Goal: Information Seeking & Learning: Learn about a topic

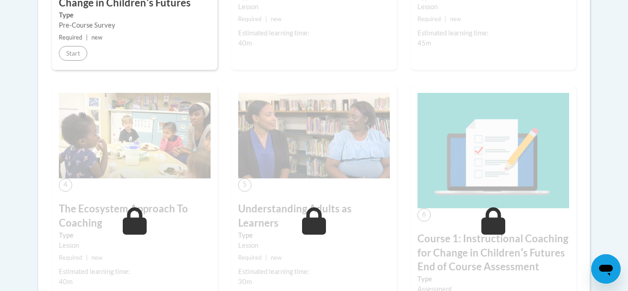
scroll to position [459, 0]
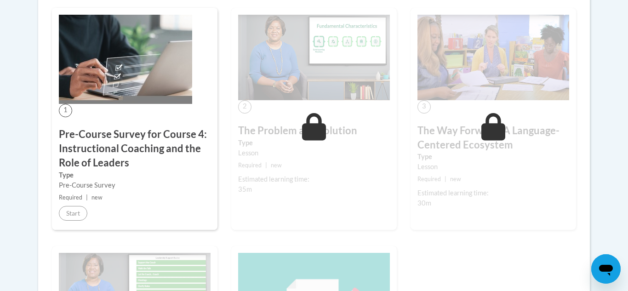
scroll to position [297, 0]
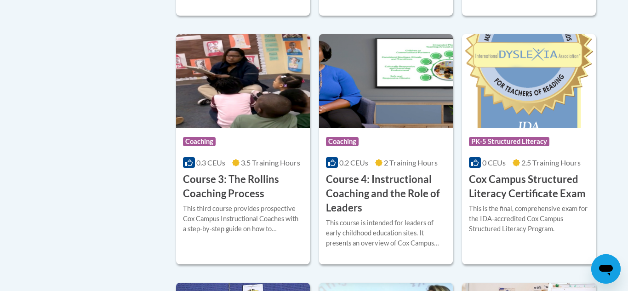
scroll to position [723, 0]
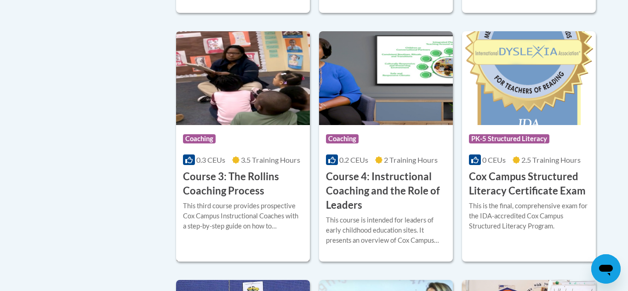
click at [218, 110] on img at bounding box center [243, 78] width 134 height 94
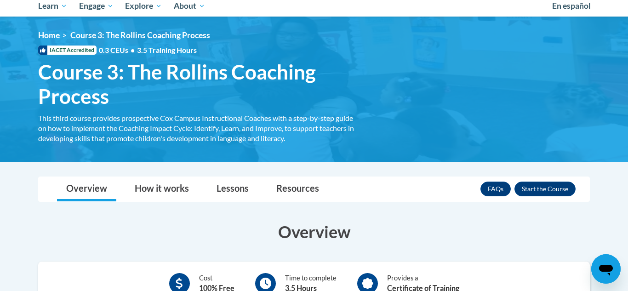
scroll to position [121, 0]
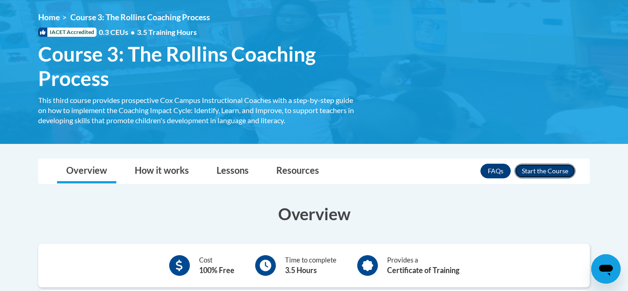
click at [520, 164] on button "Enroll" at bounding box center [545, 171] width 61 height 15
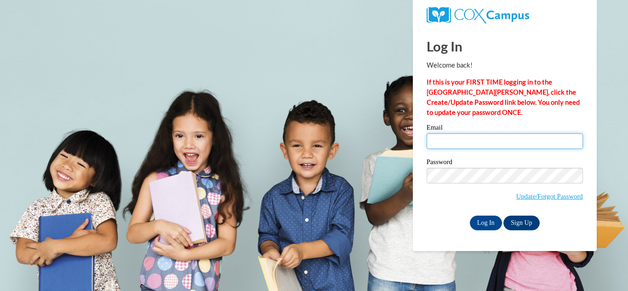
click at [483, 144] on input "Email" at bounding box center [505, 141] width 156 height 16
type input "[PERSON_NAME][EMAIL_ADDRESS][DOMAIN_NAME]"
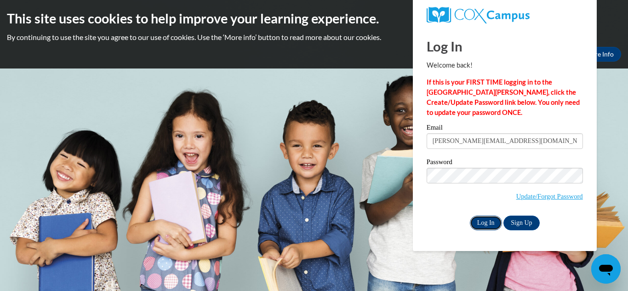
click at [483, 220] on input "Log In" at bounding box center [486, 223] width 32 height 15
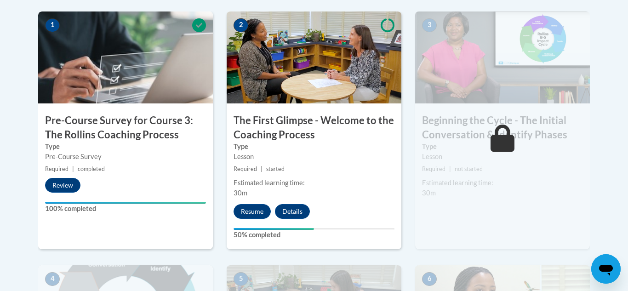
scroll to position [304, 0]
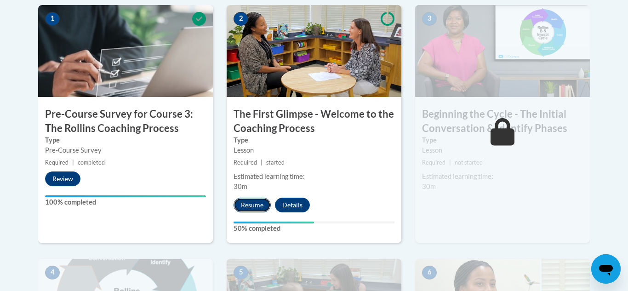
click at [252, 211] on button "Resume" at bounding box center [252, 205] width 37 height 15
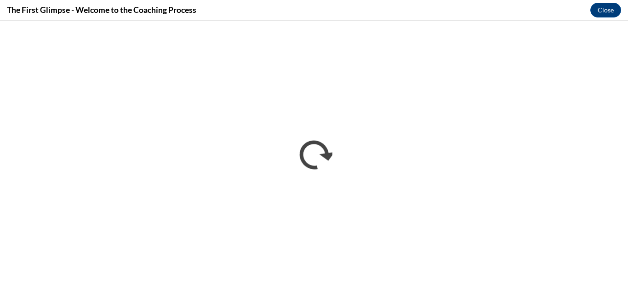
scroll to position [0, 0]
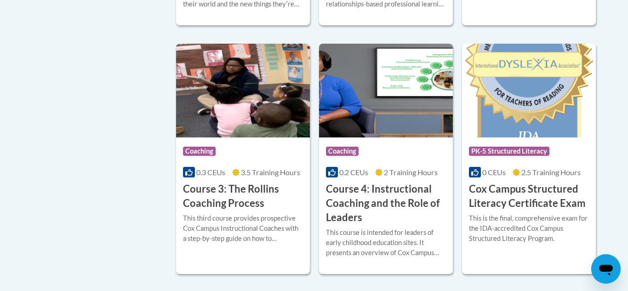
scroll to position [712, 0]
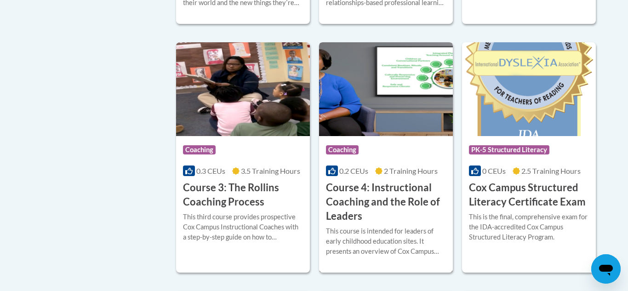
click at [362, 109] on img at bounding box center [386, 89] width 134 height 94
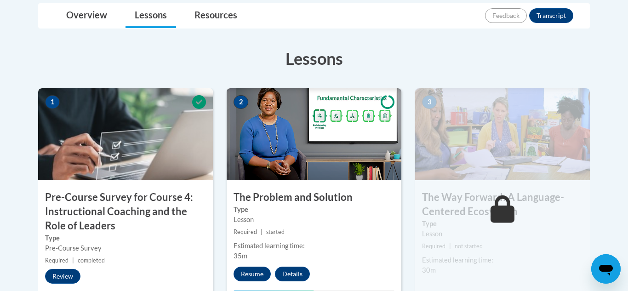
scroll to position [253, 0]
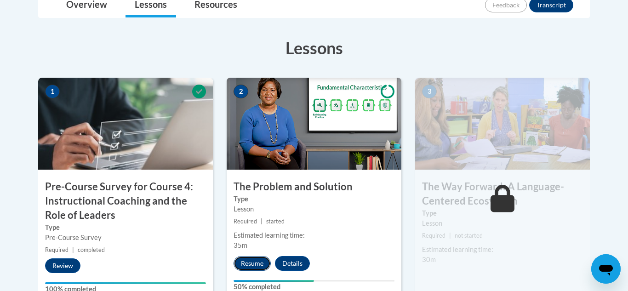
click at [256, 258] on button "Resume" at bounding box center [252, 263] width 37 height 15
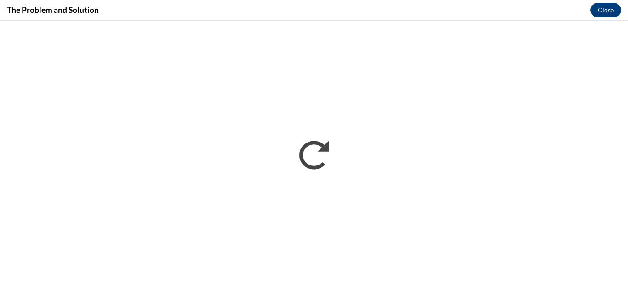
scroll to position [0, 0]
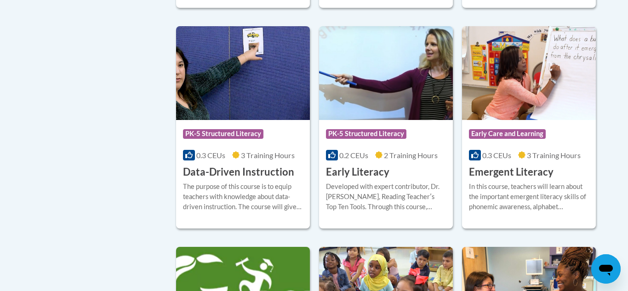
scroll to position [976, 0]
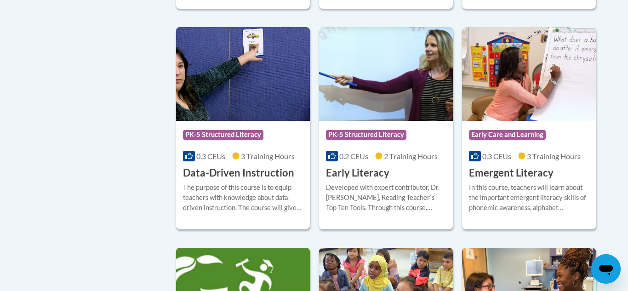
click at [246, 110] on img at bounding box center [243, 74] width 134 height 94
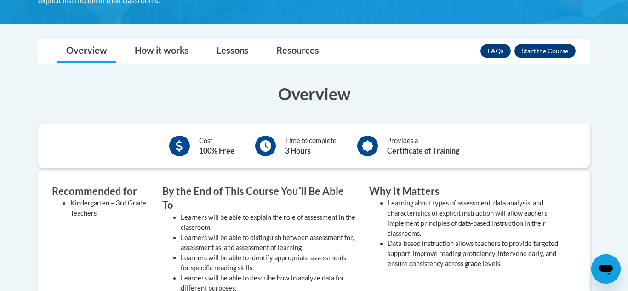
scroll to position [218, 0]
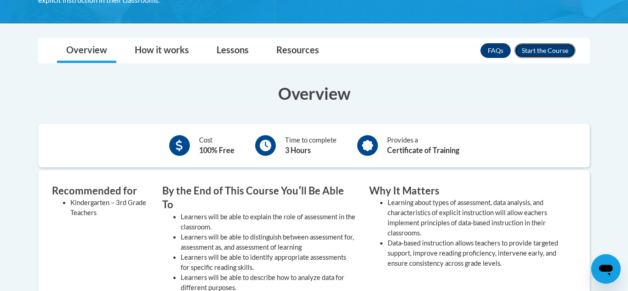
click at [532, 51] on button "Enroll" at bounding box center [545, 50] width 61 height 15
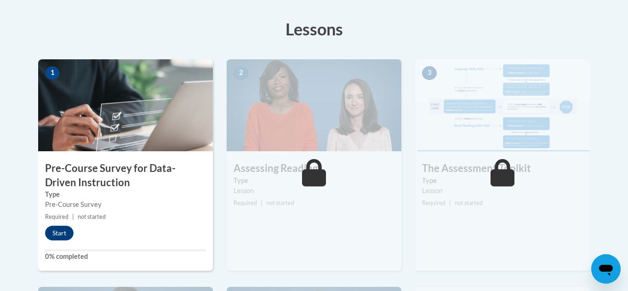
scroll to position [247, 0]
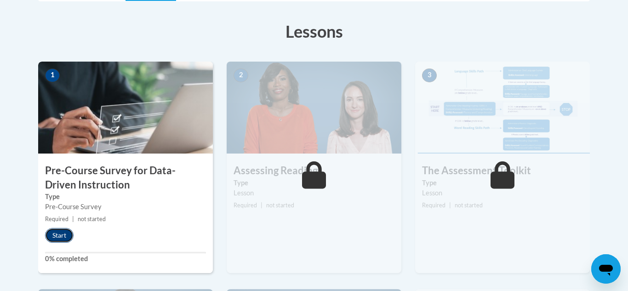
click at [67, 233] on button "Start" at bounding box center [59, 235] width 29 height 15
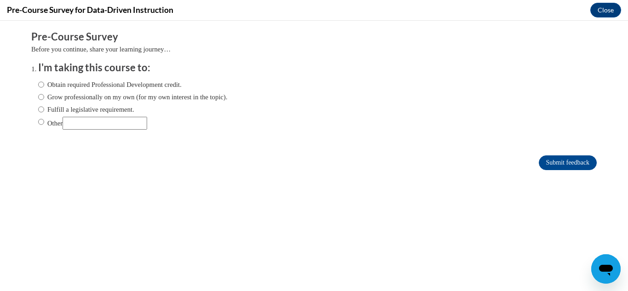
scroll to position [0, 0]
click at [69, 95] on label "Grow professionally on my own (for my own interest in the topic)." at bounding box center [133, 97] width 190 height 10
click at [44, 95] on input "Grow professionally on my own (for my own interest in the topic)." at bounding box center [41, 97] width 6 height 10
radio input "true"
click at [556, 161] on input "Submit feedback" at bounding box center [568, 162] width 58 height 15
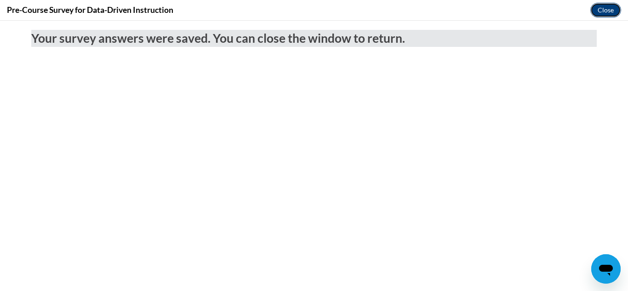
click at [614, 12] on button "Close" at bounding box center [606, 10] width 31 height 15
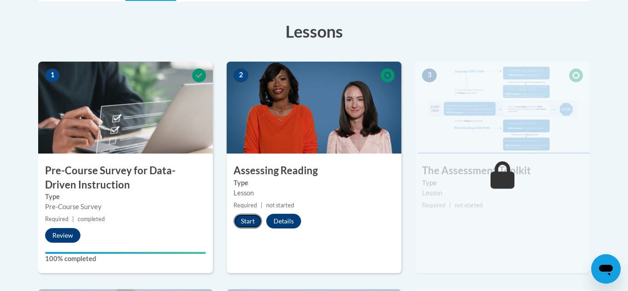
click at [255, 217] on button "Start" at bounding box center [248, 221] width 29 height 15
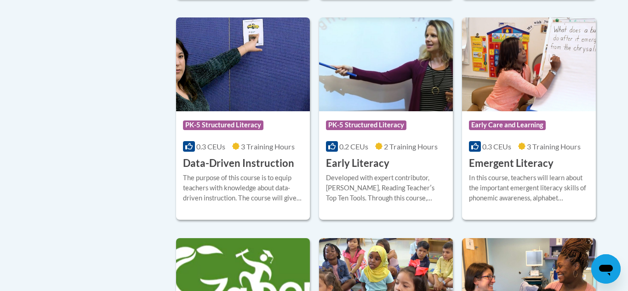
scroll to position [986, 0]
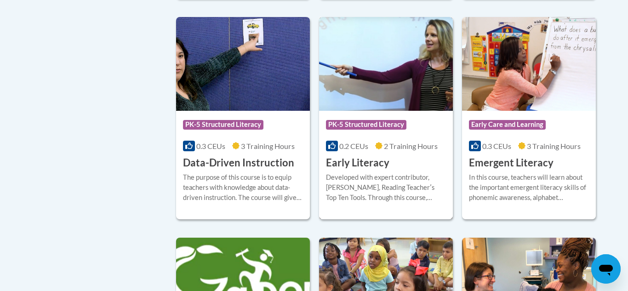
click at [394, 92] on img at bounding box center [386, 64] width 134 height 94
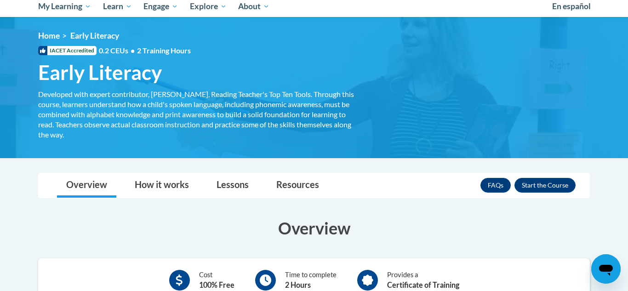
scroll to position [111, 0]
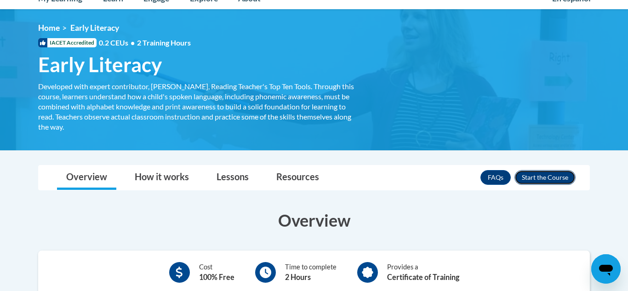
click at [545, 176] on button "Enroll" at bounding box center [545, 177] width 61 height 15
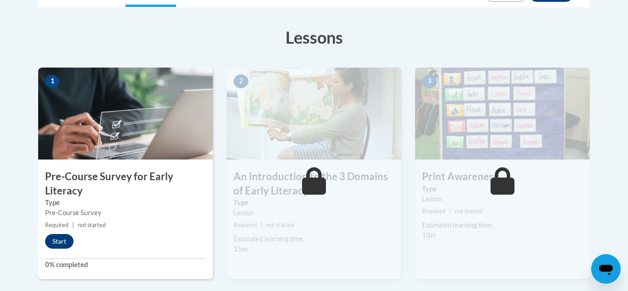
scroll to position [241, 0]
click at [64, 236] on button "Start" at bounding box center [59, 242] width 29 height 15
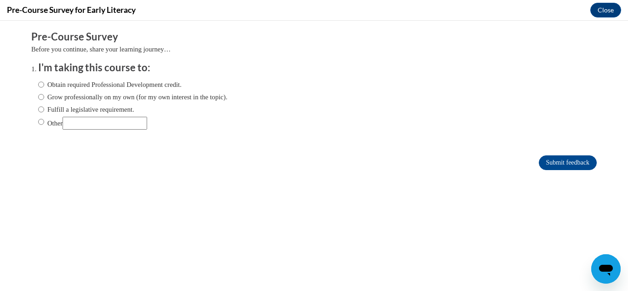
scroll to position [0, 0]
click at [128, 99] on label "Grow professionally on my own (for my own interest in the topic)." at bounding box center [133, 97] width 190 height 10
click at [44, 99] on input "Grow professionally on my own (for my own interest in the topic)." at bounding box center [41, 97] width 6 height 10
radio input "true"
click at [550, 160] on input "Submit feedback" at bounding box center [568, 162] width 58 height 15
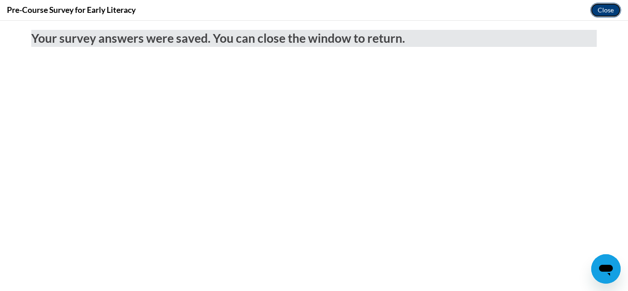
click at [600, 6] on button "Close" at bounding box center [606, 10] width 31 height 15
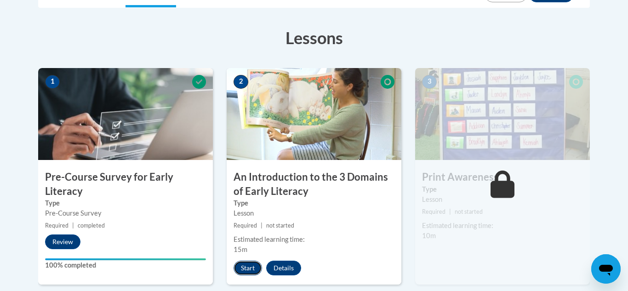
click at [241, 264] on button "Start" at bounding box center [248, 268] width 29 height 15
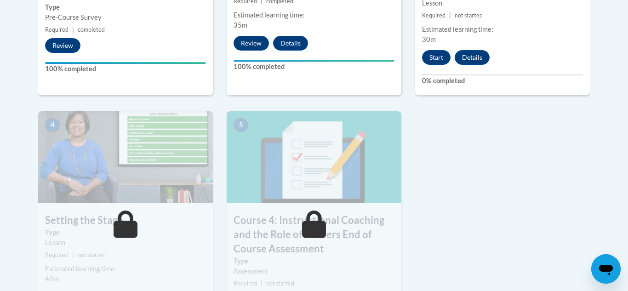
scroll to position [475, 0]
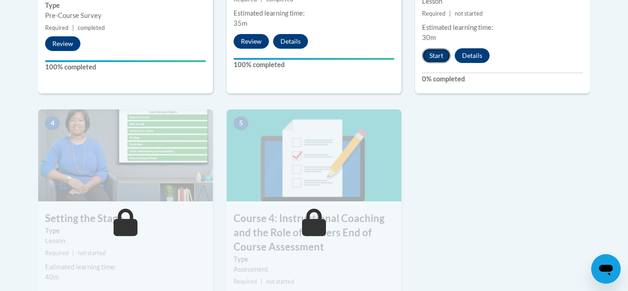
click at [435, 55] on button "Start" at bounding box center [436, 55] width 29 height 15
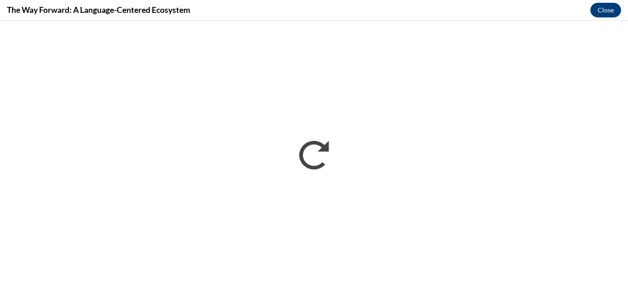
scroll to position [0, 0]
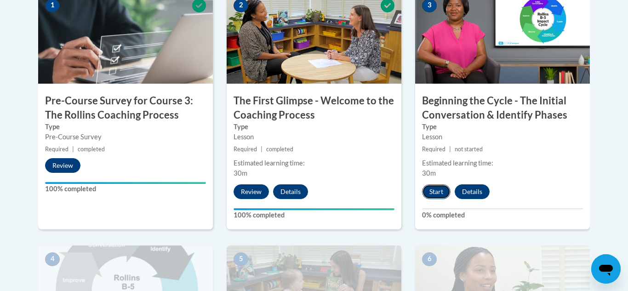
click at [442, 189] on button "Start" at bounding box center [436, 191] width 29 height 15
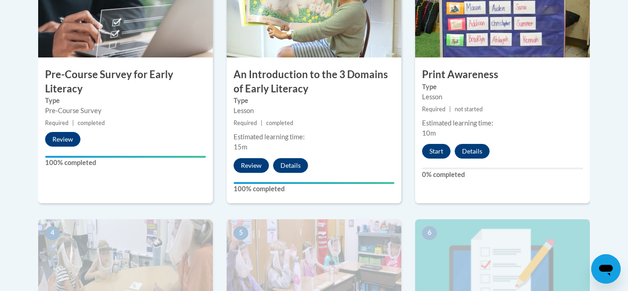
scroll to position [345, 0]
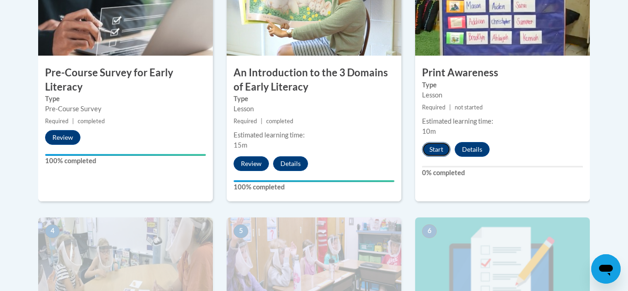
click at [432, 150] on button "Start" at bounding box center [436, 149] width 29 height 15
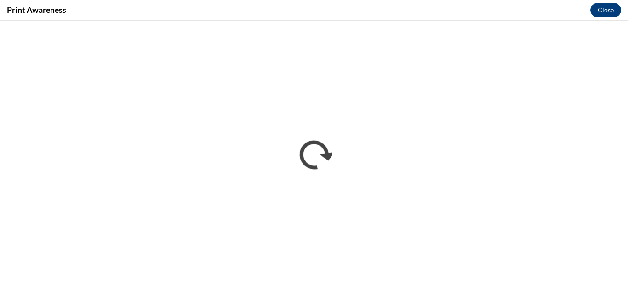
scroll to position [0, 0]
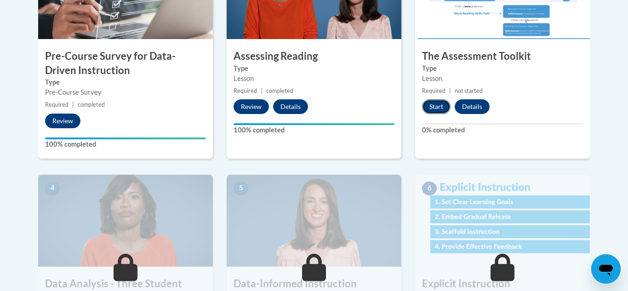
click at [437, 104] on button "Start" at bounding box center [436, 106] width 29 height 15
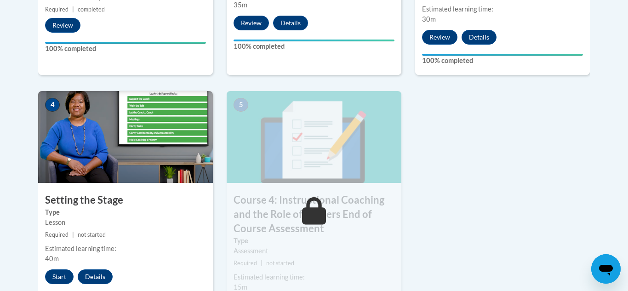
scroll to position [496, 0]
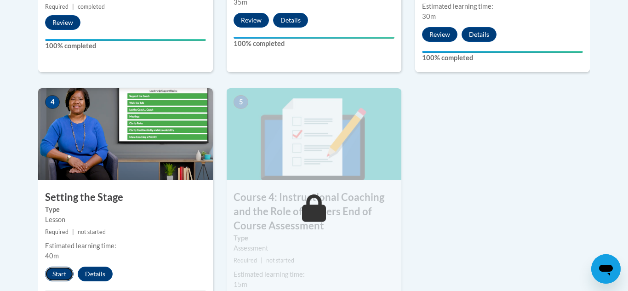
click at [55, 270] on button "Start" at bounding box center [59, 274] width 29 height 15
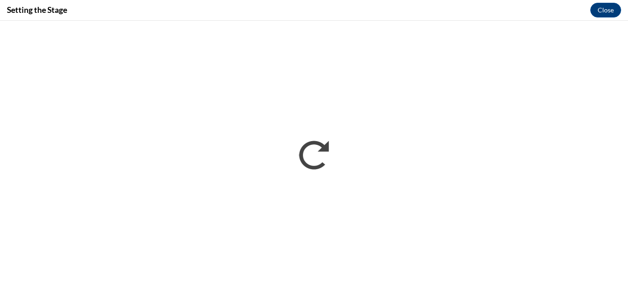
scroll to position [0, 0]
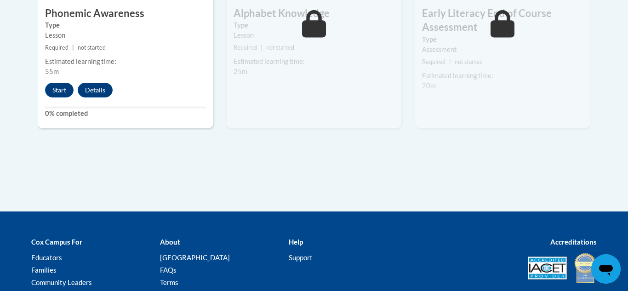
scroll to position [658, 0]
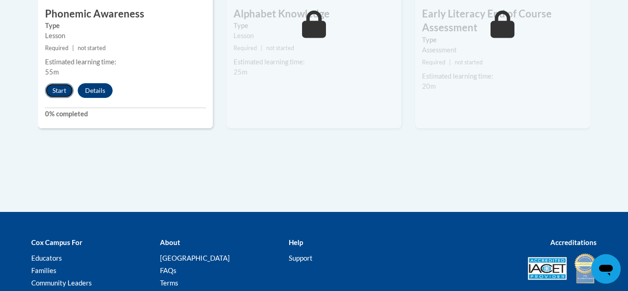
click at [62, 91] on button "Start" at bounding box center [59, 90] width 29 height 15
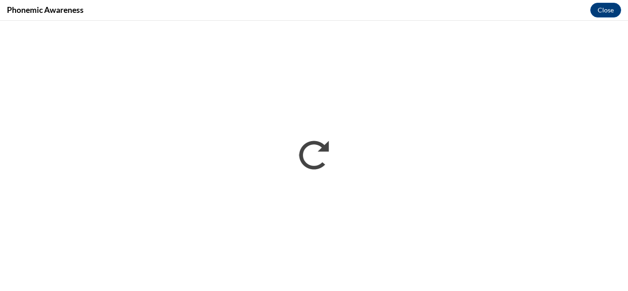
scroll to position [0, 0]
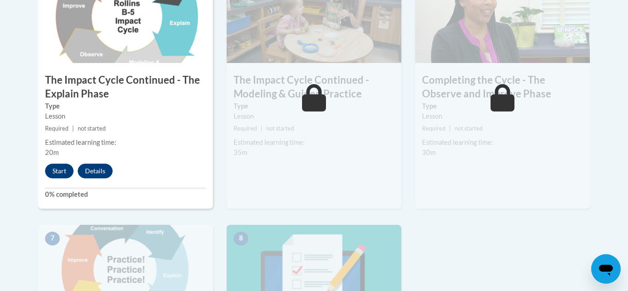
scroll to position [594, 0]
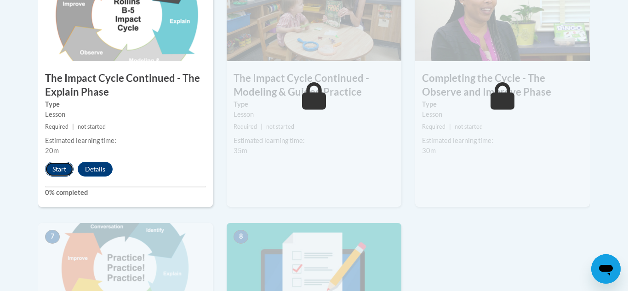
click at [58, 168] on button "Start" at bounding box center [59, 169] width 29 height 15
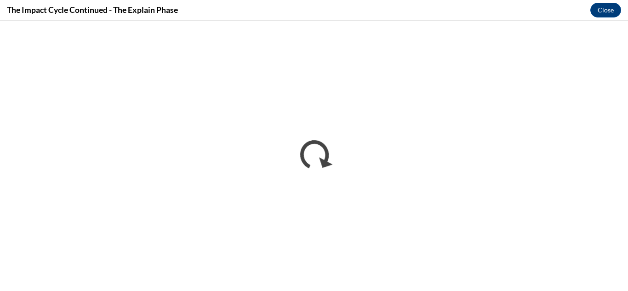
scroll to position [0, 0]
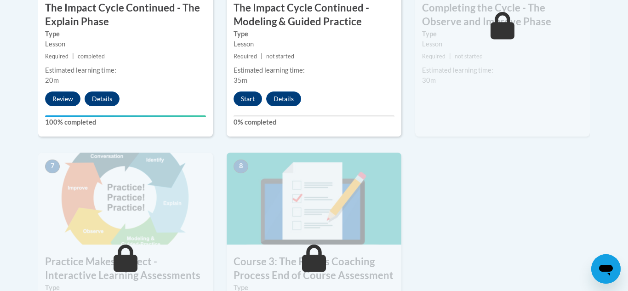
scroll to position [666, 0]
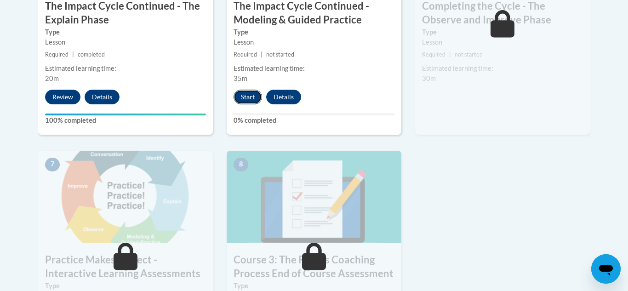
click at [253, 102] on button "Start" at bounding box center [248, 97] width 29 height 15
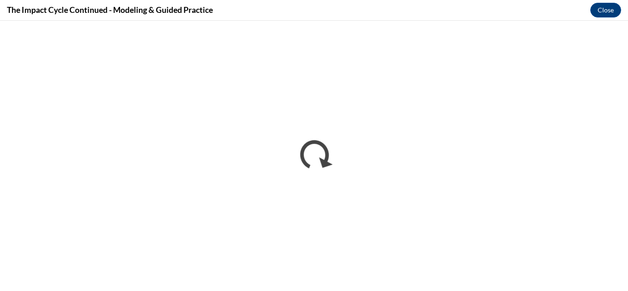
scroll to position [0, 0]
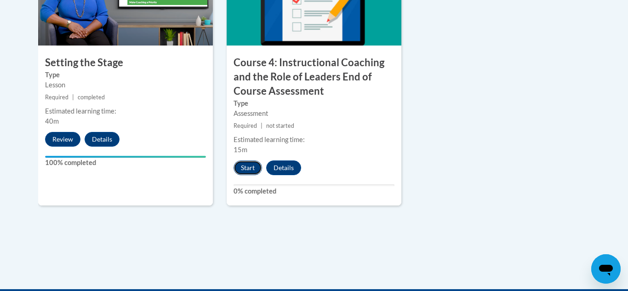
click at [239, 165] on button "Start" at bounding box center [248, 168] width 29 height 15
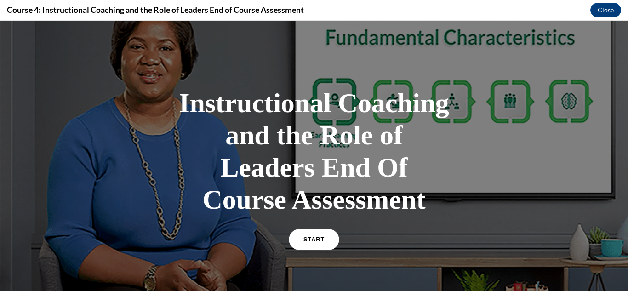
click at [306, 238] on span "START" at bounding box center [314, 239] width 21 height 7
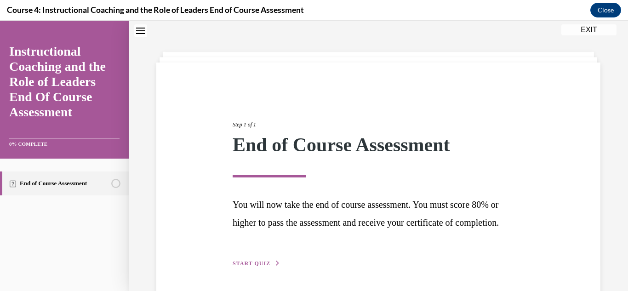
scroll to position [79, 0]
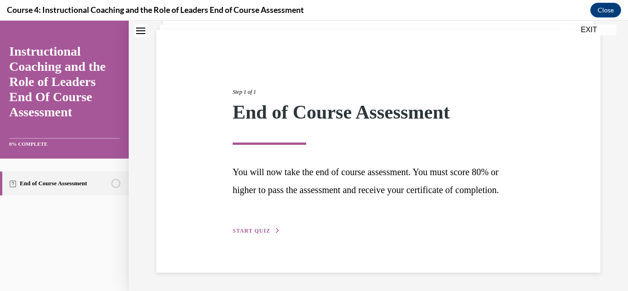
click at [244, 234] on button "START QUIZ" at bounding box center [257, 231] width 48 height 8
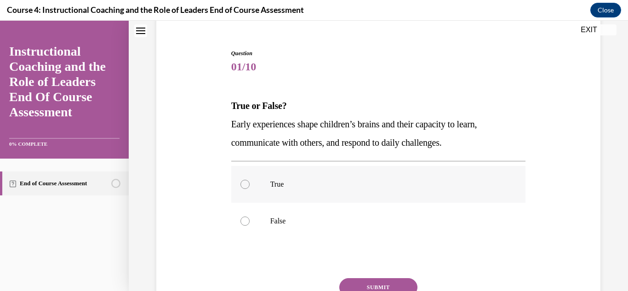
click at [244, 188] on div at bounding box center [245, 184] width 9 height 9
click at [244, 188] on input "True" at bounding box center [245, 184] width 9 height 9
radio input "true"
click at [360, 278] on button "SUBMIT" at bounding box center [378, 287] width 78 height 18
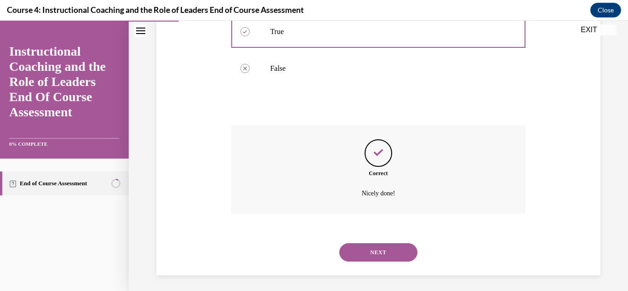
scroll to position [234, 0]
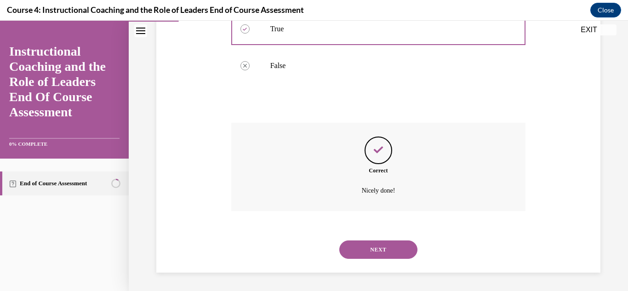
click at [370, 256] on button "NEXT" at bounding box center [378, 250] width 78 height 18
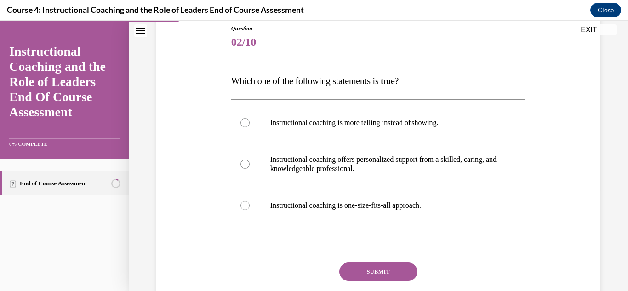
scroll to position [104, 0]
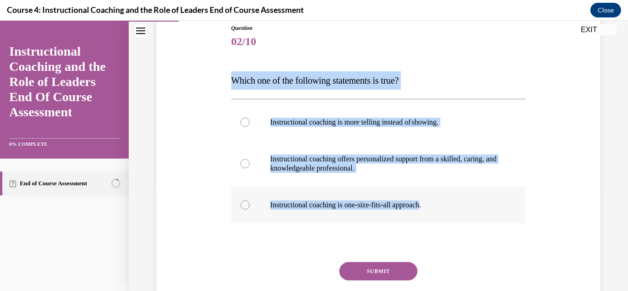
drag, startPoint x: 233, startPoint y: 79, endPoint x: 432, endPoint y: 220, distance: 243.8
click at [432, 220] on div "Question 02/10 Which one of the following statements is true?  Instructional co…" at bounding box center [378, 181] width 295 height 314
copy div "Which one of the following statements is true?  Instructional coaching is more …"
click at [249, 209] on label "Instructional coaching is one-size-fits-all approach." at bounding box center [378, 205] width 295 height 37
click at [249, 209] on input "Instructional coaching is one-size-fits-all approach." at bounding box center [245, 205] width 9 height 9
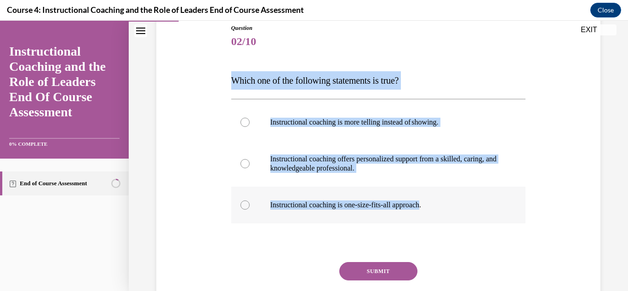
radio input "true"
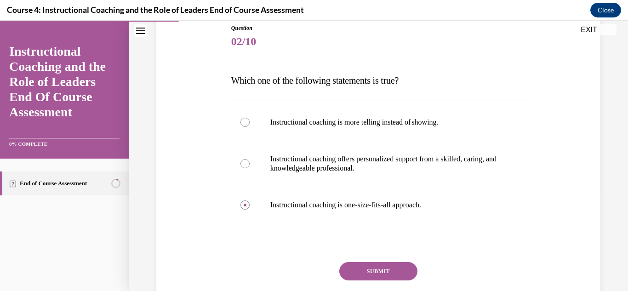
click at [352, 270] on button "SUBMIT" at bounding box center [378, 271] width 78 height 18
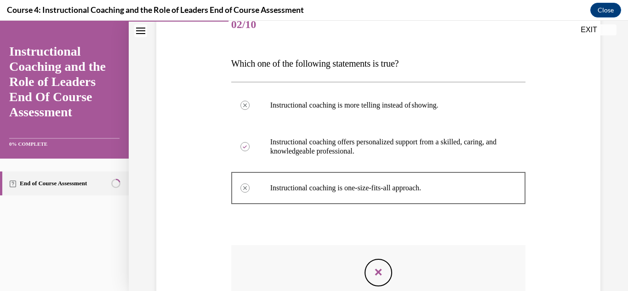
scroll to position [243, 0]
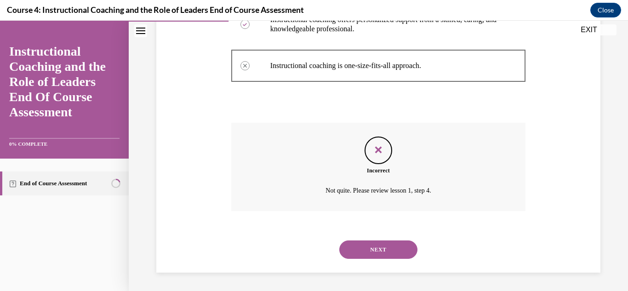
click at [364, 252] on button "NEXT" at bounding box center [378, 250] width 78 height 18
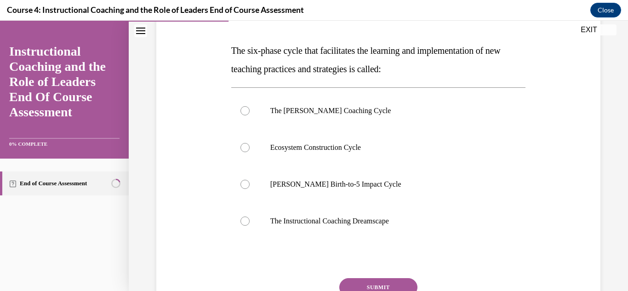
scroll to position [135, 0]
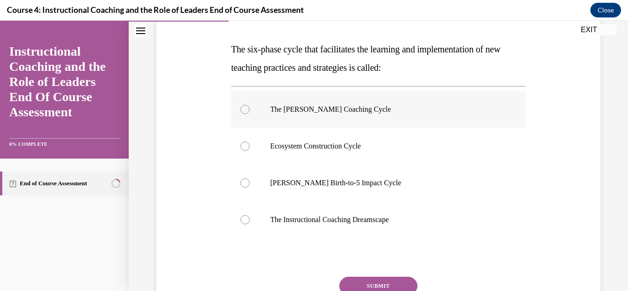
drag, startPoint x: 234, startPoint y: 51, endPoint x: 404, endPoint y: 126, distance: 185.8
click at [404, 126] on div "Question 03/10 The six-phase cycle that facilitates the learning and implementa…" at bounding box center [378, 173] width 295 height 360
drag, startPoint x: 234, startPoint y: 47, endPoint x: 259, endPoint y: 55, distance: 26.3
click at [259, 55] on p "The six-phase cycle that facilitates the learning and implementation of new tea…" at bounding box center [378, 58] width 295 height 37
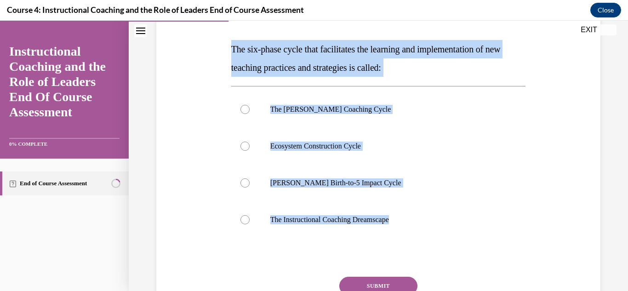
drag, startPoint x: 232, startPoint y: 48, endPoint x: 439, endPoint y: 249, distance: 288.6
click at [439, 249] on div "Question 03/10 The six-phase cycle that facilitates the learning and implementa…" at bounding box center [378, 173] width 295 height 360
copy div "The six-phase cycle that facilitates the learning and implementation of new tea…"
click at [245, 106] on div at bounding box center [245, 109] width 9 height 9
click at [245, 106] on input "The Jim Knight Coaching Cycle" at bounding box center [245, 109] width 9 height 9
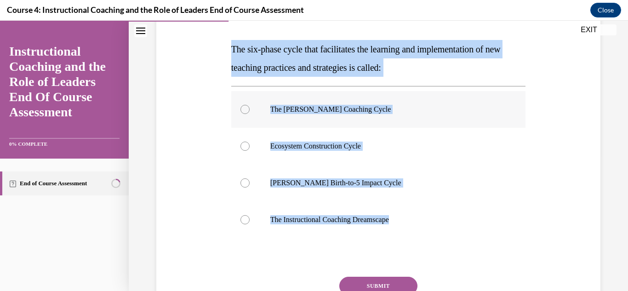
radio input "true"
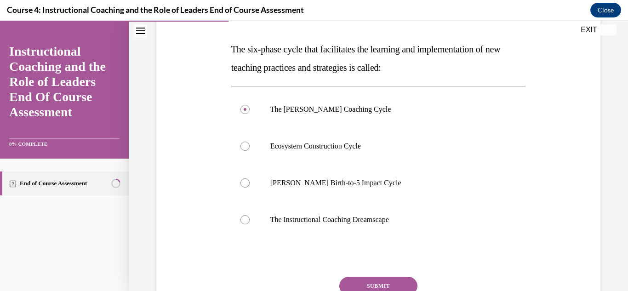
click at [357, 285] on button "SUBMIT" at bounding box center [378, 286] width 78 height 18
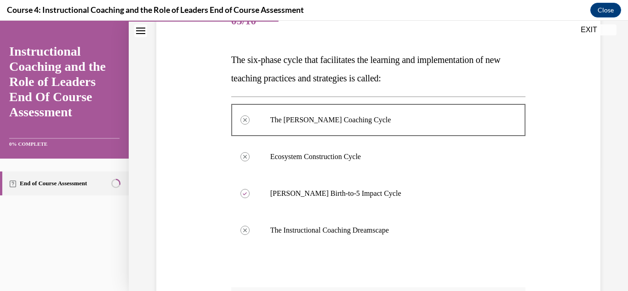
scroll to position [289, 0]
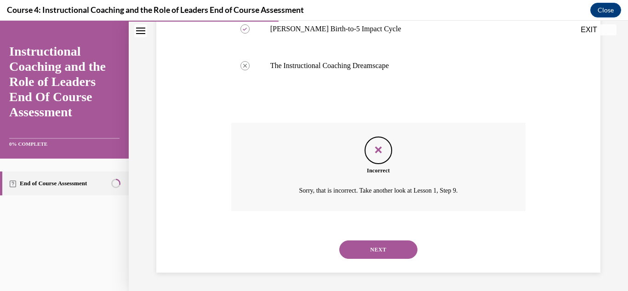
click at [370, 246] on button "NEXT" at bounding box center [378, 250] width 78 height 18
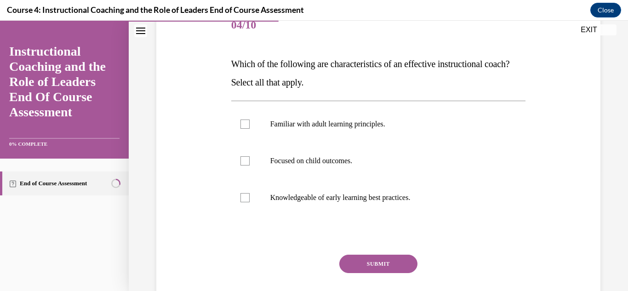
scroll to position [129, 0]
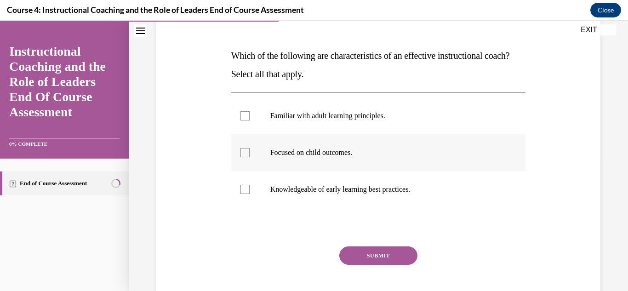
click at [243, 155] on div at bounding box center [245, 152] width 9 height 9
click at [243, 155] on input "Focused on child outcomes." at bounding box center [245, 152] width 9 height 9
checkbox input "true"
click at [247, 187] on div at bounding box center [245, 189] width 9 height 9
click at [247, 187] on input "Knowledgeable of early learning best practices." at bounding box center [245, 189] width 9 height 9
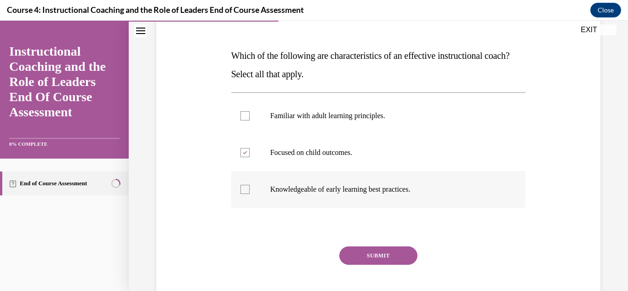
checkbox input "true"
click at [243, 123] on label "Familiar with adult learning principles." at bounding box center [378, 116] width 295 height 37
click at [243, 121] on input "Familiar with adult learning principles." at bounding box center [245, 115] width 9 height 9
checkbox input "true"
click at [368, 258] on button "SUBMIT" at bounding box center [378, 256] width 78 height 18
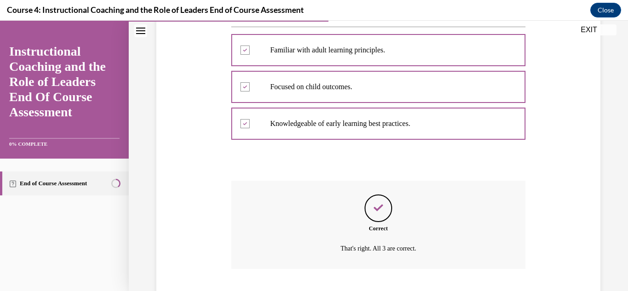
scroll to position [253, 0]
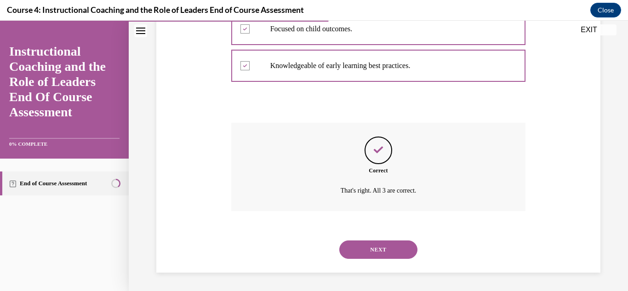
click at [368, 253] on button "NEXT" at bounding box center [378, 250] width 78 height 18
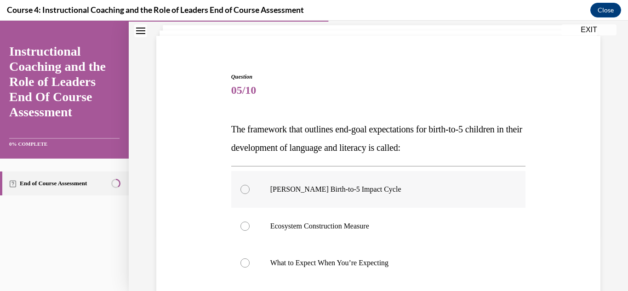
scroll to position [58, 0]
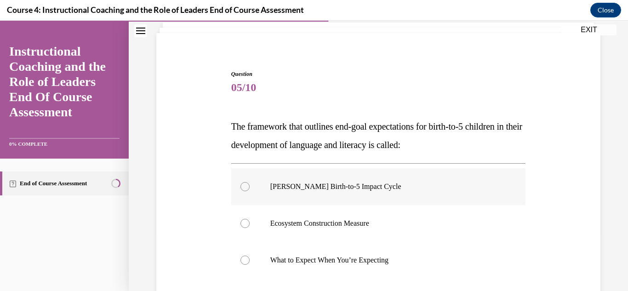
click at [323, 185] on p "Rollins Birth-to-5 Impact Cycle" at bounding box center [386, 186] width 233 height 9
click at [250, 185] on input "Rollins Birth-to-5 Impact Cycle" at bounding box center [245, 186] width 9 height 9
radio input "true"
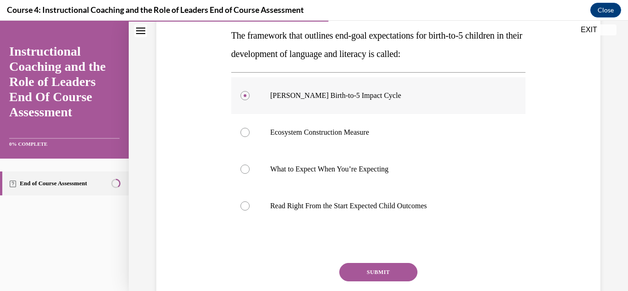
scroll to position [153, 0]
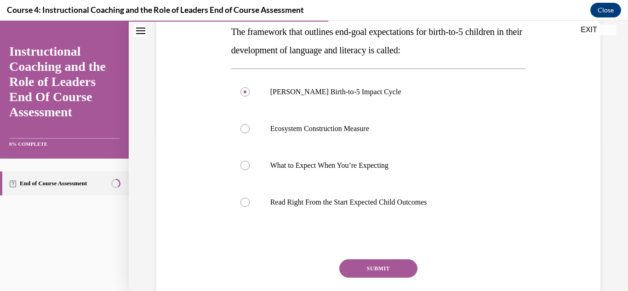
click at [361, 263] on button "SUBMIT" at bounding box center [378, 268] width 78 height 18
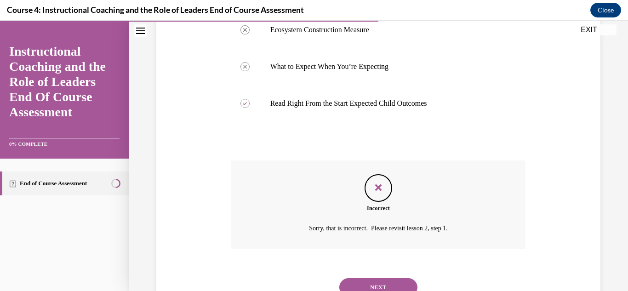
scroll to position [257, 0]
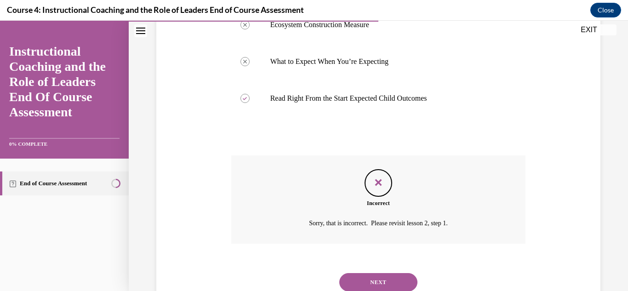
click at [361, 277] on button "NEXT" at bounding box center [378, 282] width 78 height 18
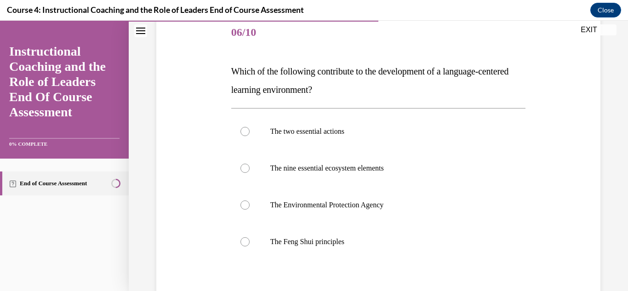
scroll to position [114, 0]
click at [251, 166] on label "The nine essential ecosystem elements" at bounding box center [378, 168] width 295 height 37
click at [250, 166] on input "The nine essential ecosystem elements" at bounding box center [245, 167] width 9 height 9
radio input "true"
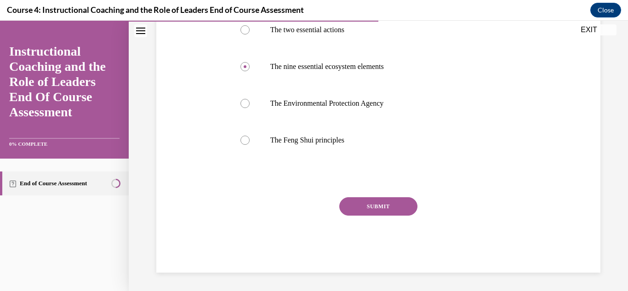
click at [356, 200] on button "SUBMIT" at bounding box center [378, 206] width 78 height 18
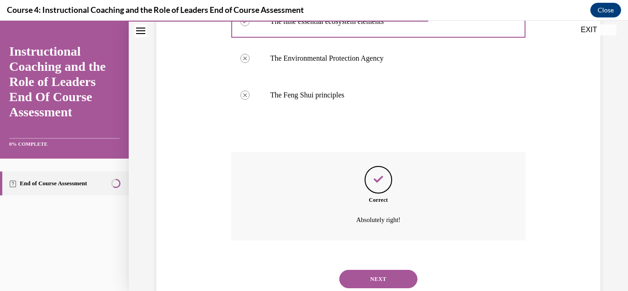
scroll to position [262, 0]
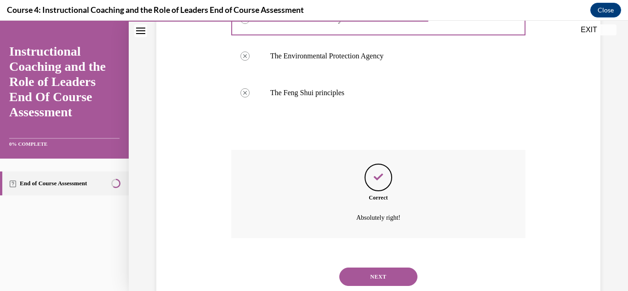
click at [352, 266] on div "NEXT" at bounding box center [378, 277] width 295 height 37
click at [352, 271] on button "NEXT" at bounding box center [378, 277] width 78 height 18
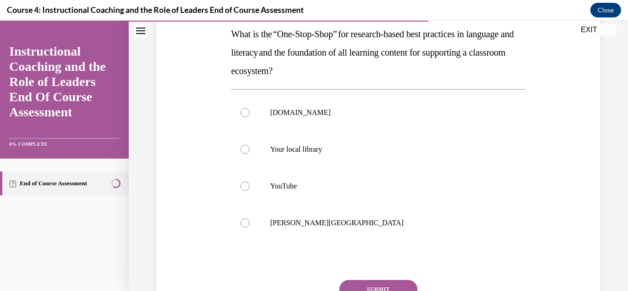
scroll to position [151, 0]
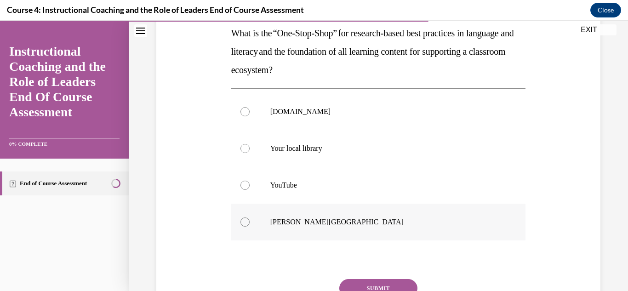
click at [298, 231] on label "[GEOGRAPHIC_DATA]" at bounding box center [378, 222] width 295 height 37
click at [250, 227] on input "[GEOGRAPHIC_DATA]" at bounding box center [245, 222] width 9 height 9
radio input "true"
click at [365, 289] on button "SUBMIT" at bounding box center [378, 288] width 78 height 18
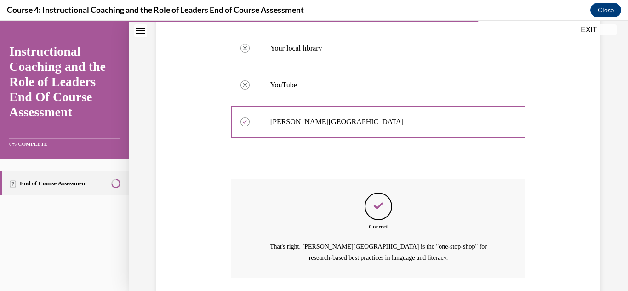
scroll to position [319, 0]
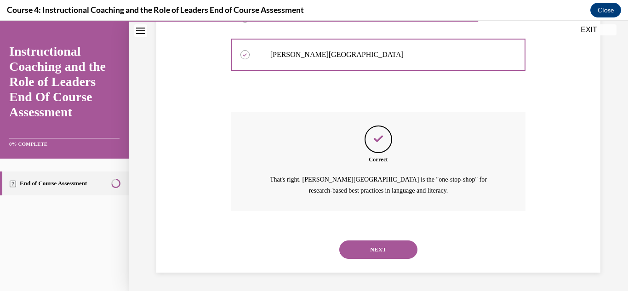
click at [360, 241] on button "NEXT" at bounding box center [378, 250] width 78 height 18
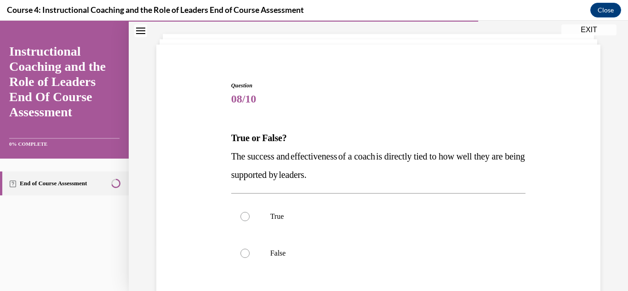
scroll to position [49, 0]
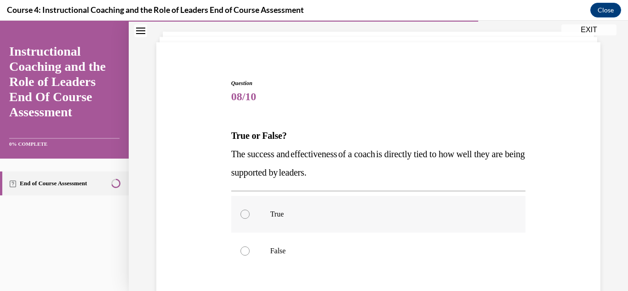
click at [276, 214] on p "True" at bounding box center [386, 214] width 233 height 9
click at [250, 214] on input "True" at bounding box center [245, 214] width 9 height 9
radio input "true"
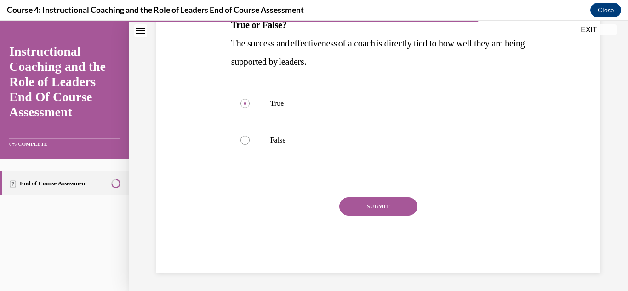
click at [351, 209] on button "SUBMIT" at bounding box center [378, 206] width 78 height 18
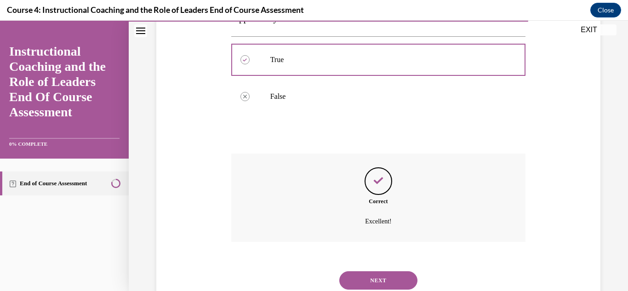
scroll to position [234, 0]
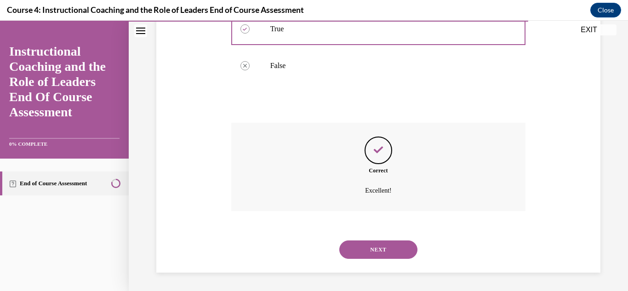
click at [348, 244] on button "NEXT" at bounding box center [378, 250] width 78 height 18
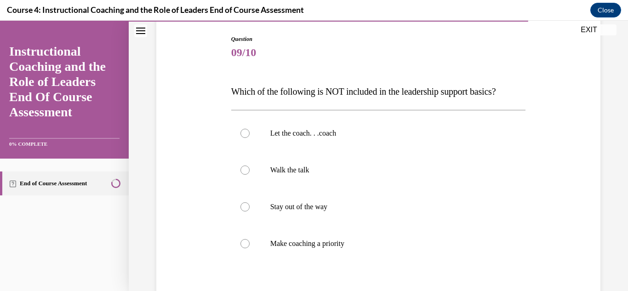
scroll to position [95, 0]
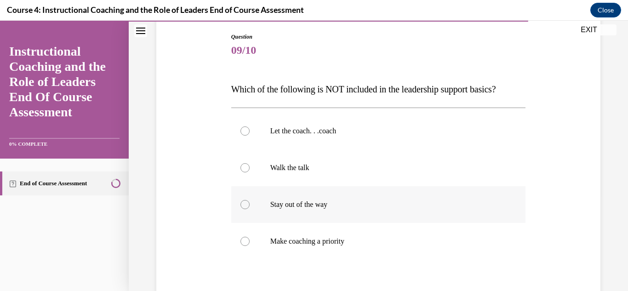
click at [242, 203] on div at bounding box center [245, 204] width 9 height 9
click at [242, 203] on input "Stay out of the way" at bounding box center [245, 204] width 9 height 9
radio input "true"
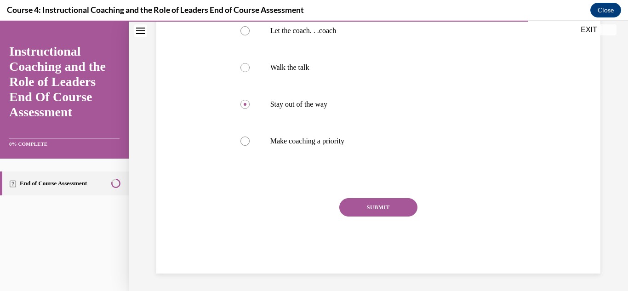
click at [402, 205] on button "SUBMIT" at bounding box center [378, 207] width 78 height 18
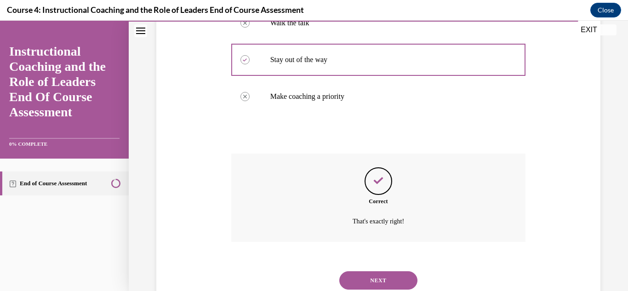
scroll to position [271, 0]
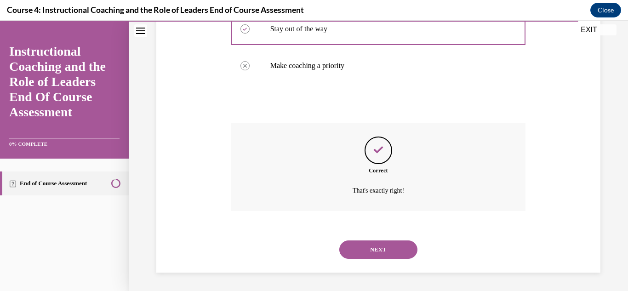
click at [372, 247] on button "NEXT" at bounding box center [378, 250] width 78 height 18
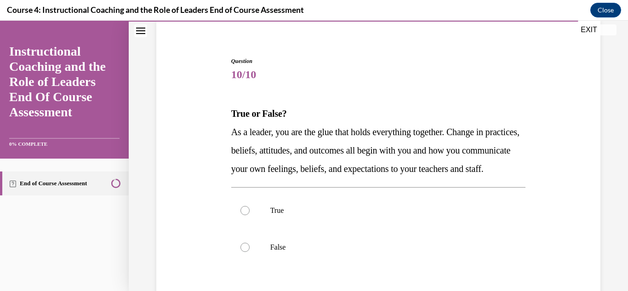
scroll to position [81, 0]
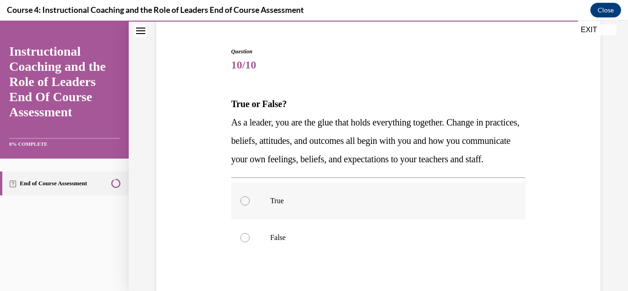
click at [279, 212] on label "True" at bounding box center [378, 201] width 295 height 37
click at [250, 206] on input "True" at bounding box center [245, 200] width 9 height 9
radio input "true"
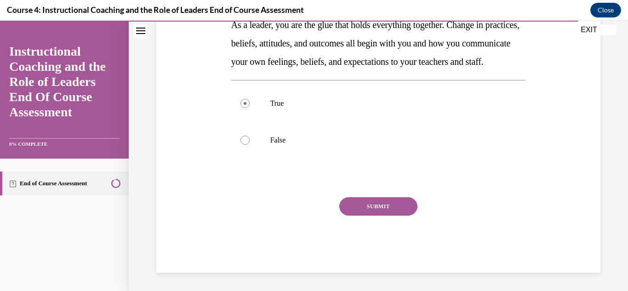
click at [357, 211] on button "SUBMIT" at bounding box center [378, 206] width 78 height 18
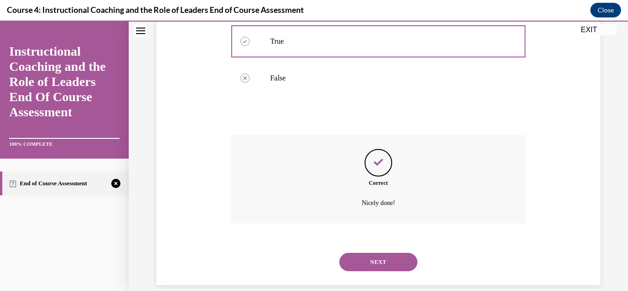
scroll to position [271, 0]
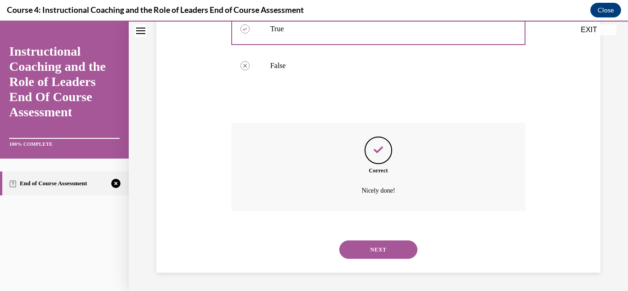
click at [363, 243] on button "NEXT" at bounding box center [378, 250] width 78 height 18
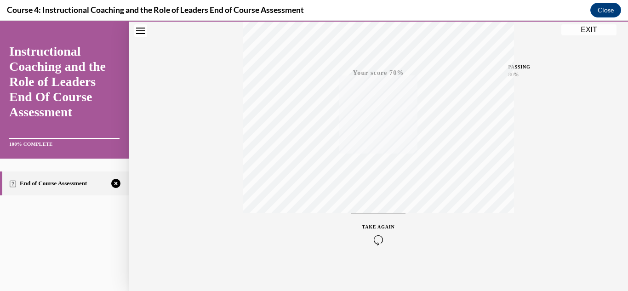
scroll to position [201, 0]
click at [372, 240] on icon "button" at bounding box center [378, 235] width 33 height 10
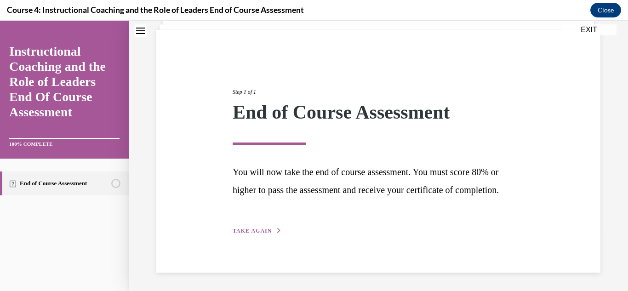
scroll to position [79, 0]
click at [241, 233] on span "TAKE AGAIN" at bounding box center [252, 231] width 39 height 6
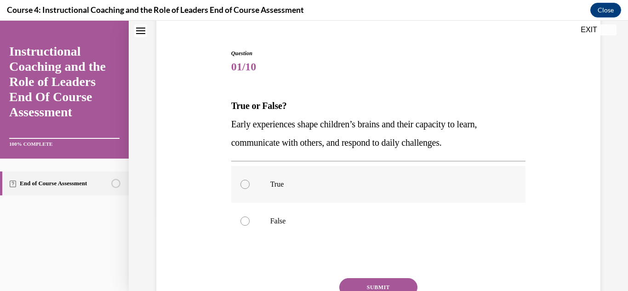
click at [257, 180] on label "True" at bounding box center [378, 184] width 295 height 37
click at [250, 180] on input "True" at bounding box center [245, 184] width 9 height 9
radio input "true"
click at [354, 282] on button "SUBMIT" at bounding box center [378, 287] width 78 height 18
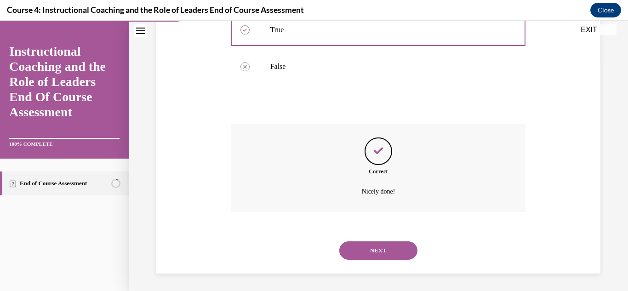
scroll to position [234, 0]
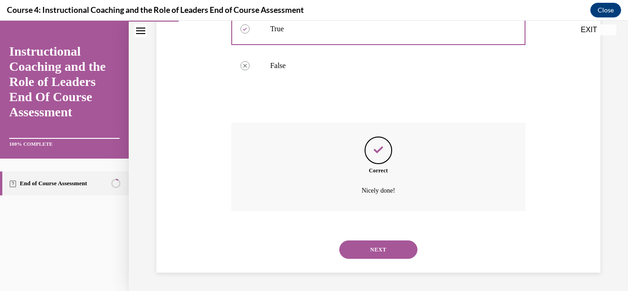
click at [384, 238] on div "NEXT" at bounding box center [378, 249] width 295 height 37
click at [380, 247] on button "NEXT" at bounding box center [378, 250] width 78 height 18
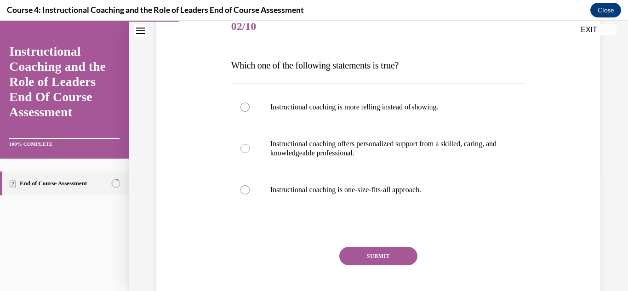
scroll to position [121, 0]
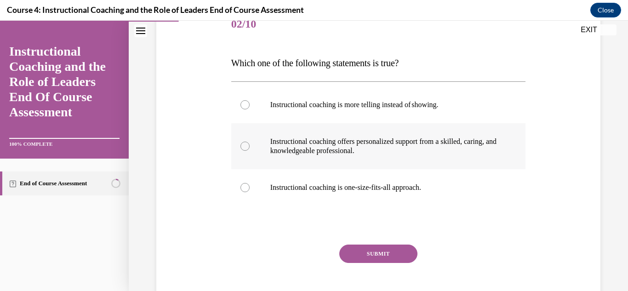
click at [252, 140] on label "Instructional coaching offers personalized support from a skilled, caring, and …" at bounding box center [378, 146] width 295 height 46
click at [250, 142] on input "Instructional coaching offers personalized support from a skilled, caring, and …" at bounding box center [245, 146] width 9 height 9
radio input "true"
click at [355, 250] on button "SUBMIT" at bounding box center [378, 254] width 78 height 18
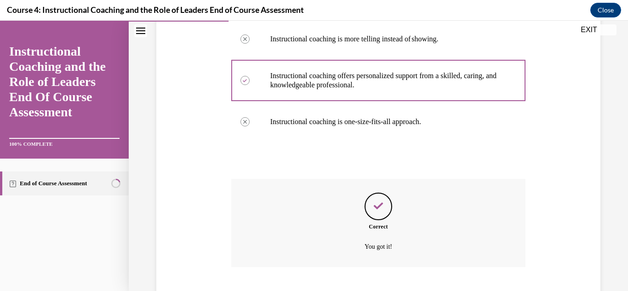
scroll to position [243, 0]
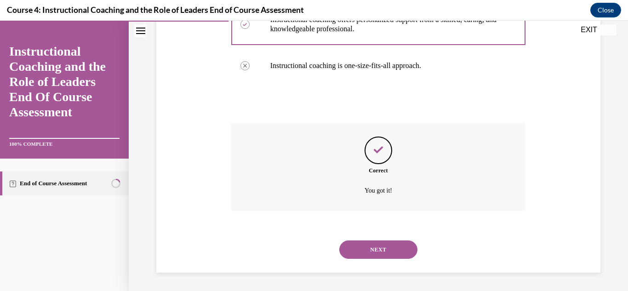
click at [355, 250] on button "NEXT" at bounding box center [378, 250] width 78 height 18
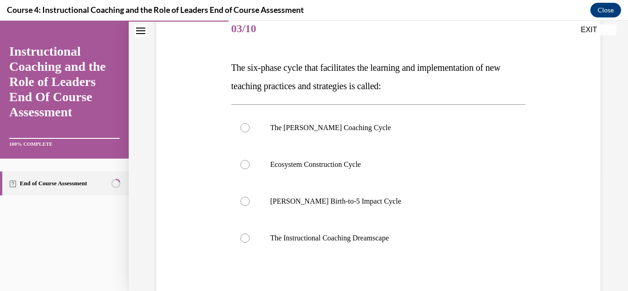
scroll to position [118, 0]
click at [263, 206] on label "Rollins Birth-to-5 Impact Cycle" at bounding box center [378, 200] width 295 height 37
click at [250, 205] on input "Rollins Birth-to-5 Impact Cycle" at bounding box center [245, 200] width 9 height 9
radio input "true"
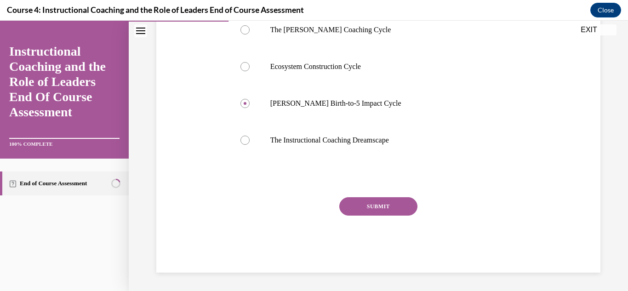
click at [376, 215] on button "SUBMIT" at bounding box center [378, 206] width 78 height 18
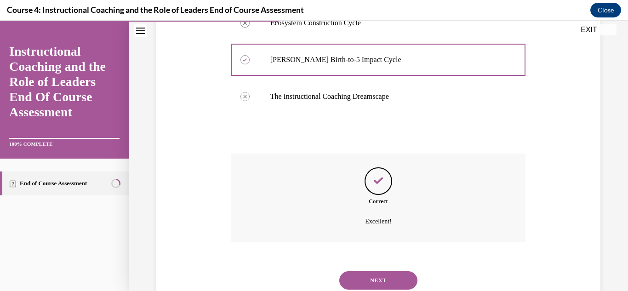
scroll to position [289, 0]
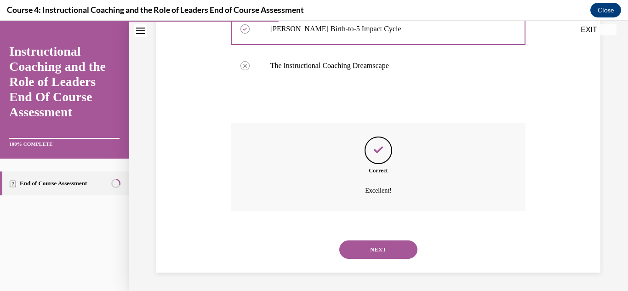
click at [370, 242] on button "NEXT" at bounding box center [378, 250] width 78 height 18
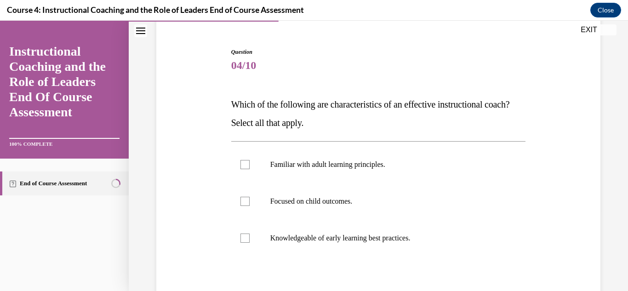
scroll to position [81, 0]
click at [244, 171] on label "Familiar with adult learning principles." at bounding box center [378, 164] width 295 height 37
click at [244, 169] on input "Familiar with adult learning principles." at bounding box center [245, 164] width 9 height 9
checkbox input "true"
click at [247, 206] on label "Focused on child outcomes." at bounding box center [378, 201] width 295 height 37
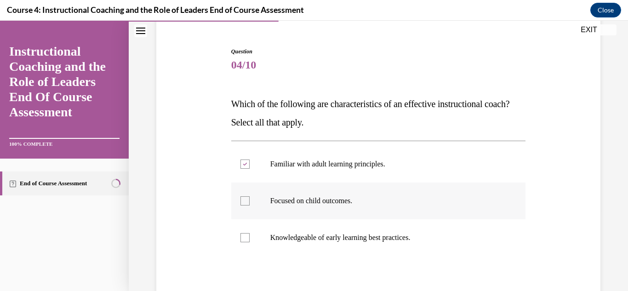
click at [247, 206] on input "Focused on child outcomes." at bounding box center [245, 200] width 9 height 9
checkbox input "true"
click at [247, 246] on label "Knowledgeable of early learning best practices." at bounding box center [378, 237] width 295 height 37
click at [247, 242] on input "Knowledgeable of early learning best practices." at bounding box center [245, 237] width 9 height 9
checkbox input "true"
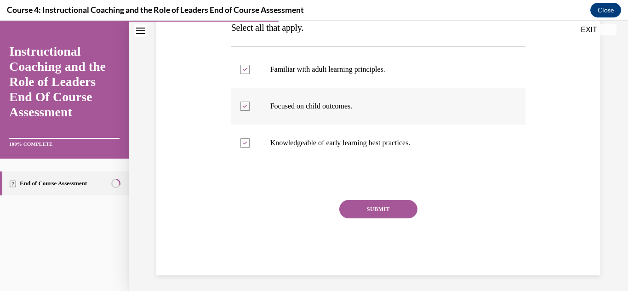
click at [399, 210] on button "SUBMIT" at bounding box center [378, 209] width 78 height 18
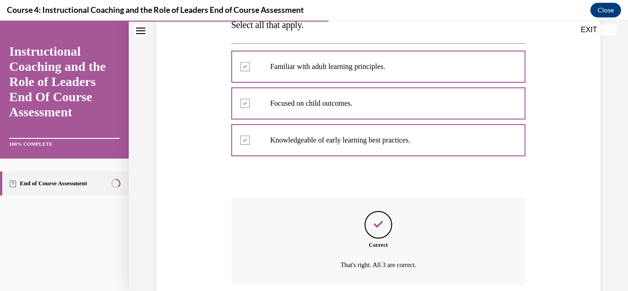
scroll to position [253, 0]
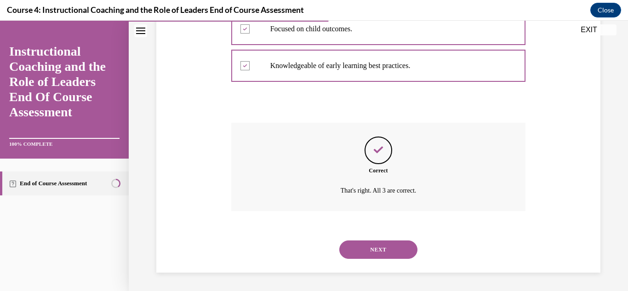
click at [372, 245] on button "NEXT" at bounding box center [378, 250] width 78 height 18
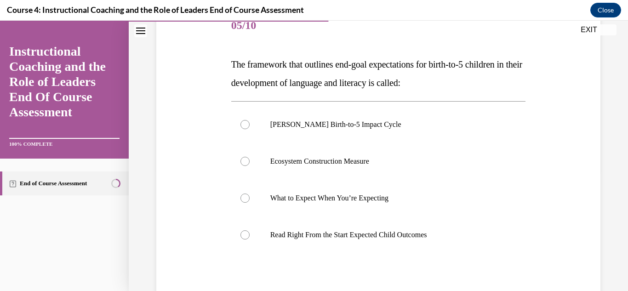
scroll to position [121, 0]
click at [358, 236] on p "Read Right From the Start Expected Child Outcomes" at bounding box center [386, 234] width 233 height 9
click at [250, 236] on input "Read Right From the Start Expected Child Outcomes" at bounding box center [245, 234] width 9 height 9
radio input "true"
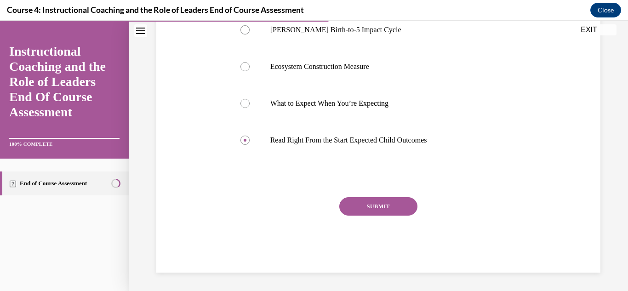
click at [393, 215] on button "SUBMIT" at bounding box center [378, 206] width 78 height 18
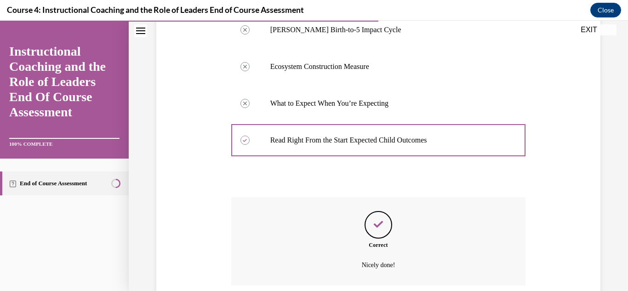
scroll to position [289, 0]
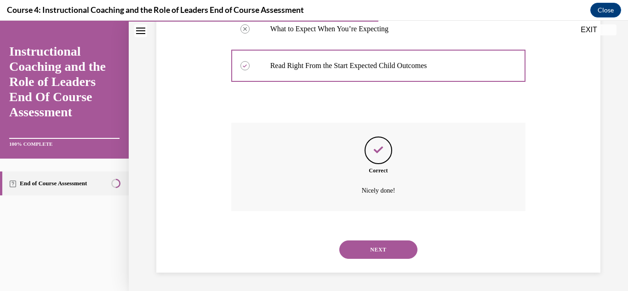
click at [379, 251] on button "NEXT" at bounding box center [378, 250] width 78 height 18
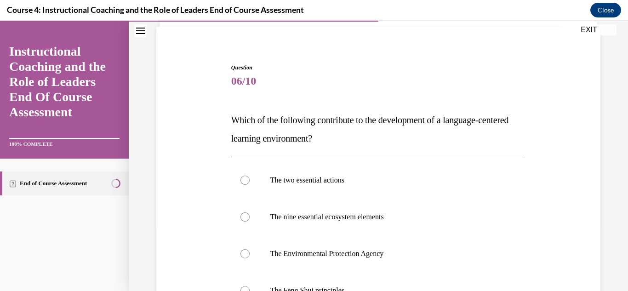
click at [379, 251] on p "The Environmental Protection Agency" at bounding box center [386, 253] width 233 height 9
click at [250, 251] on input "The Environmental Protection Agency" at bounding box center [245, 253] width 9 height 9
radio input "true"
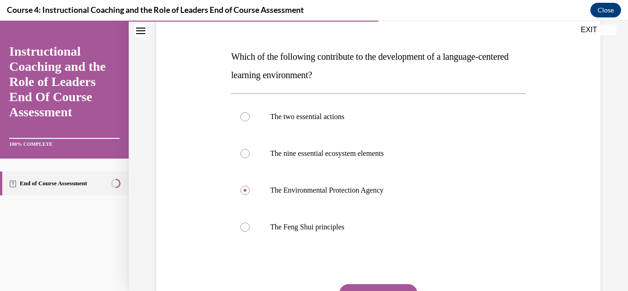
scroll to position [126, 0]
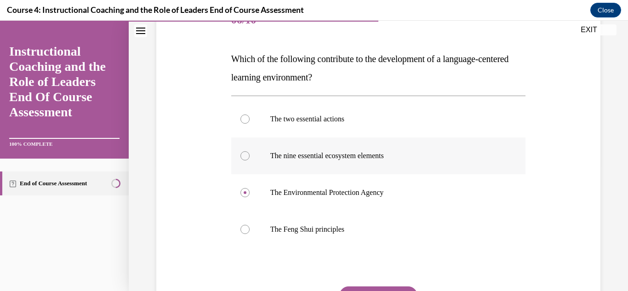
click at [247, 162] on label "The nine essential ecosystem elements" at bounding box center [378, 156] width 295 height 37
click at [247, 161] on input "The nine essential ecosystem elements" at bounding box center [245, 155] width 9 height 9
radio input "true"
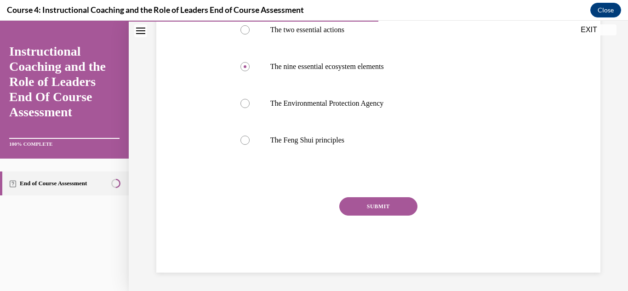
click at [369, 211] on button "SUBMIT" at bounding box center [378, 206] width 78 height 18
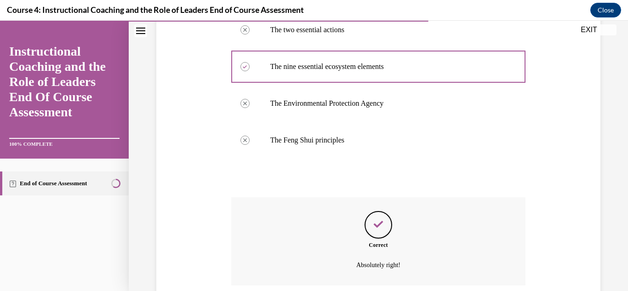
scroll to position [289, 0]
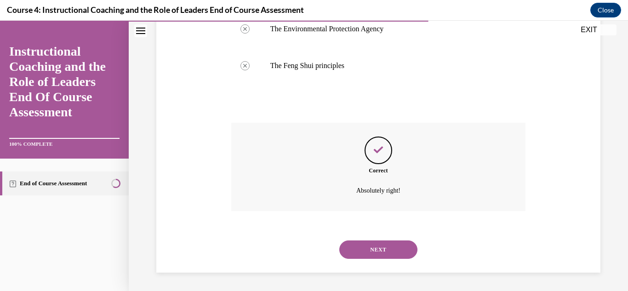
click at [365, 250] on button "NEXT" at bounding box center [378, 250] width 78 height 18
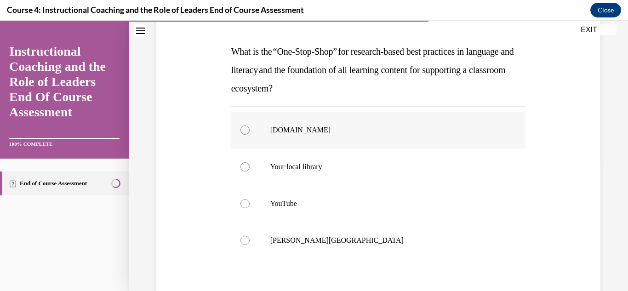
scroll to position [132, 0]
click at [302, 242] on p "[GEOGRAPHIC_DATA]" at bounding box center [386, 240] width 233 height 9
click at [250, 242] on input "[GEOGRAPHIC_DATA]" at bounding box center [245, 240] width 9 height 9
radio input "true"
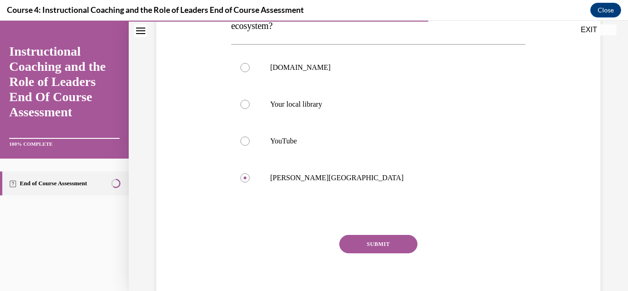
click at [387, 247] on button "SUBMIT" at bounding box center [378, 244] width 78 height 18
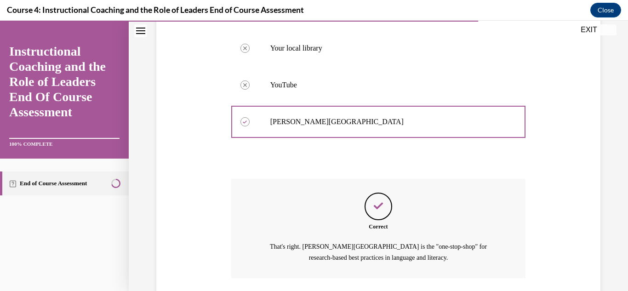
scroll to position [319, 0]
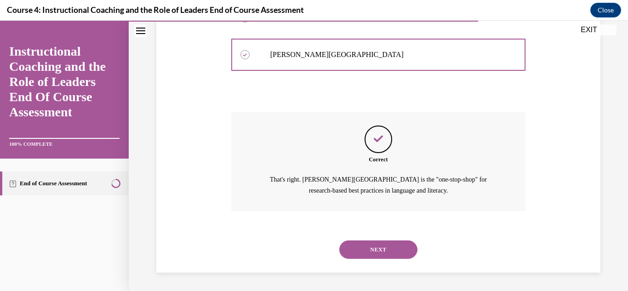
click at [387, 247] on button "NEXT" at bounding box center [378, 250] width 78 height 18
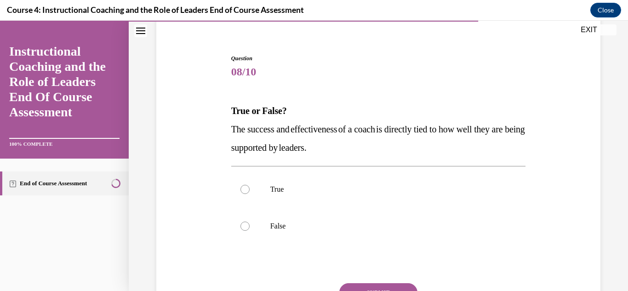
scroll to position [83, 0]
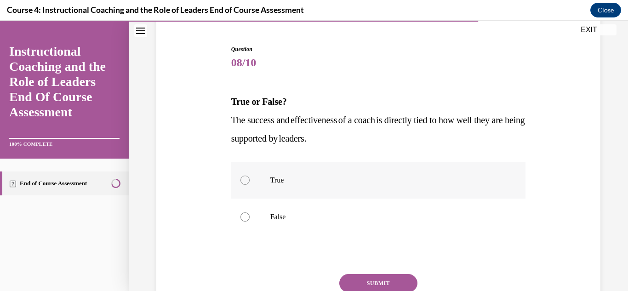
click at [251, 181] on label "True" at bounding box center [378, 180] width 295 height 37
click at [250, 181] on input "True" at bounding box center [245, 180] width 9 height 9
radio input "true"
click at [358, 284] on button "SUBMIT" at bounding box center [378, 283] width 78 height 18
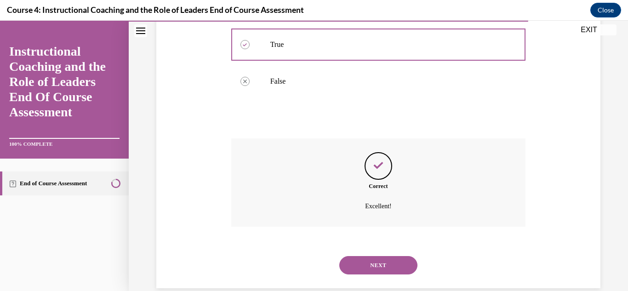
scroll to position [234, 0]
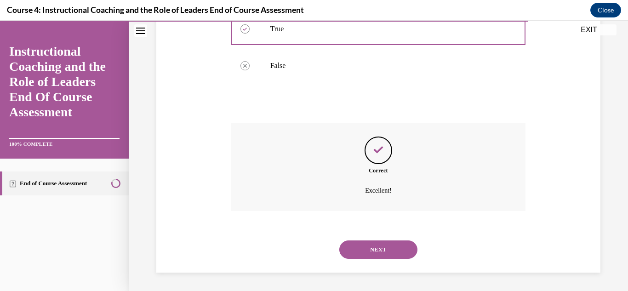
click at [373, 256] on button "NEXT" at bounding box center [378, 250] width 78 height 18
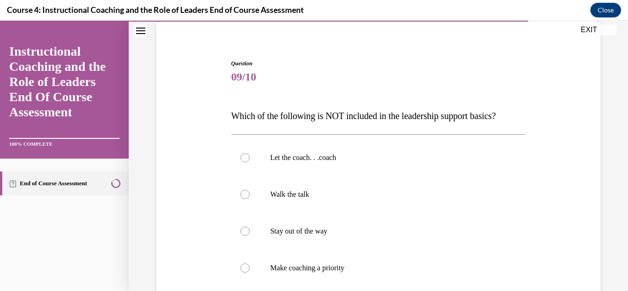
scroll to position [70, 0]
click at [290, 236] on label "Stay out of the way" at bounding box center [378, 230] width 295 height 37
click at [250, 235] on input "Stay out of the way" at bounding box center [245, 229] width 9 height 9
radio input "true"
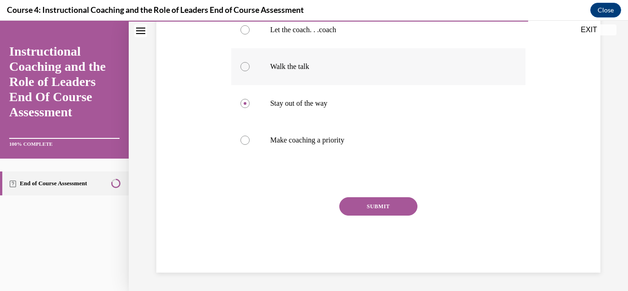
click at [369, 207] on button "SUBMIT" at bounding box center [378, 206] width 78 height 18
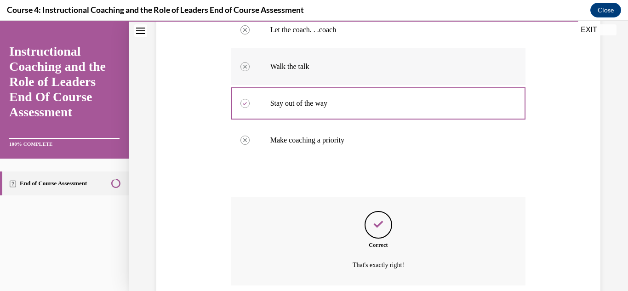
scroll to position [271, 0]
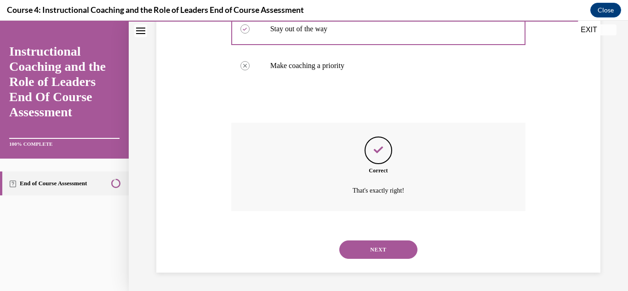
click at [367, 251] on button "NEXT" at bounding box center [378, 250] width 78 height 18
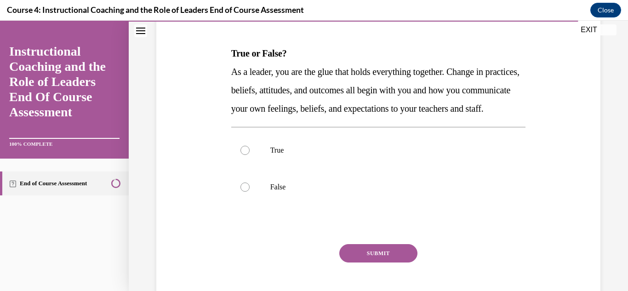
scroll to position [133, 0]
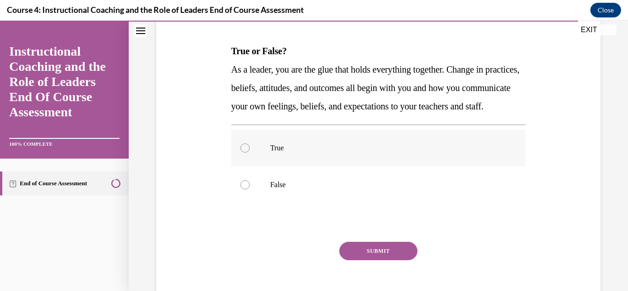
click at [280, 167] on label "True" at bounding box center [378, 148] width 295 height 37
click at [250, 153] on input "True" at bounding box center [245, 148] width 9 height 9
radio input "true"
click at [349, 260] on button "SUBMIT" at bounding box center [378, 251] width 78 height 18
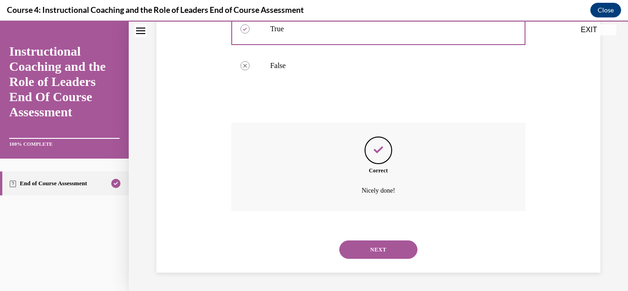
scroll to position [271, 0]
click at [368, 255] on button "NEXT" at bounding box center [378, 250] width 78 height 18
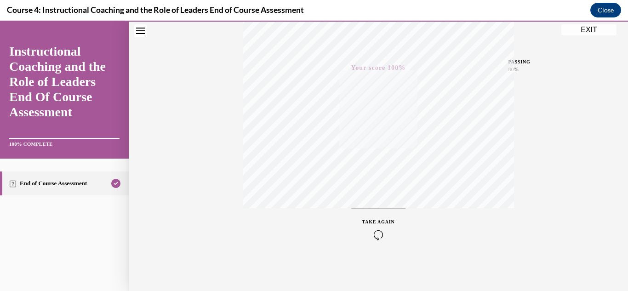
scroll to position [26, 0]
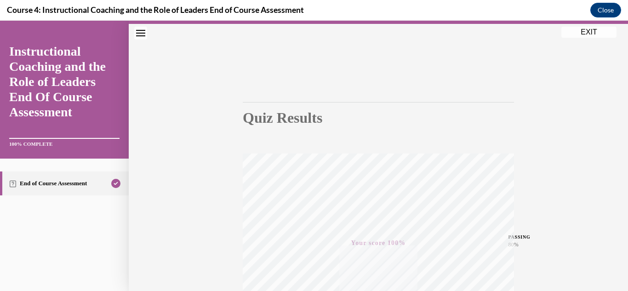
click at [595, 28] on button "EXIT" at bounding box center [589, 32] width 55 height 11
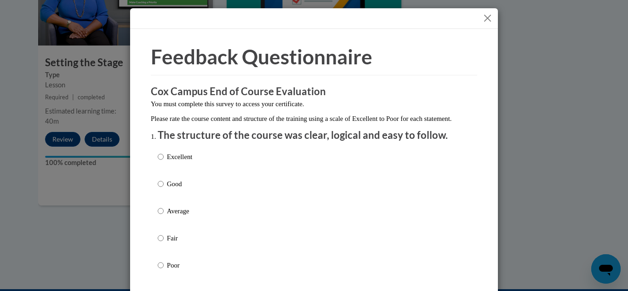
click at [165, 203] on label "Good" at bounding box center [175, 191] width 35 height 25
click at [164, 189] on input "Good" at bounding box center [161, 184] width 6 height 10
radio input "true"
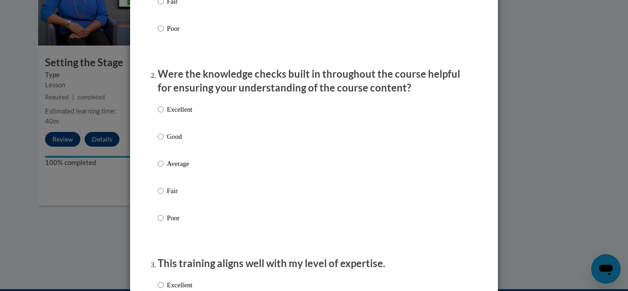
scroll to position [257, 0]
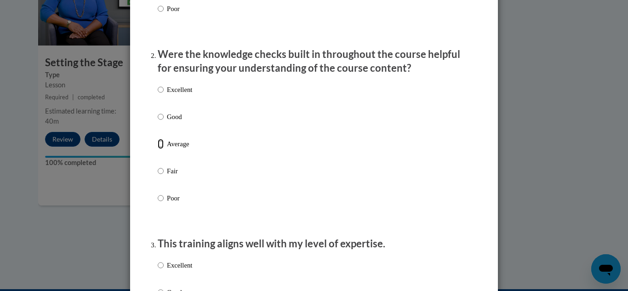
click at [158, 149] on input "Average" at bounding box center [161, 144] width 6 height 10
radio input "true"
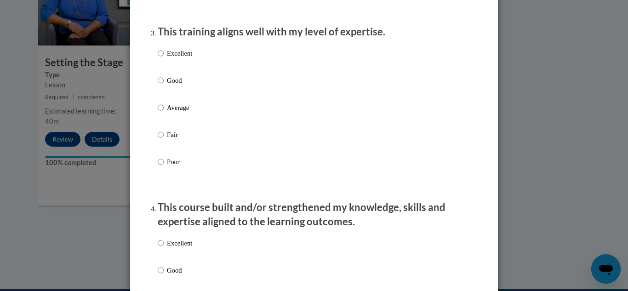
click at [168, 127] on label "Average" at bounding box center [175, 115] width 35 height 25
click at [164, 113] on input "Average" at bounding box center [161, 108] width 6 height 10
radio input "true"
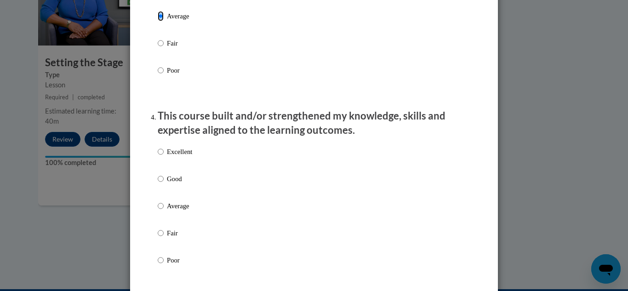
scroll to position [568, 0]
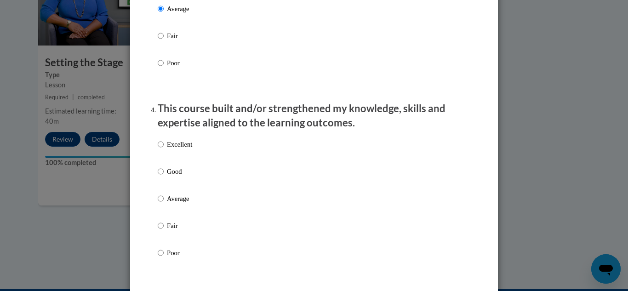
click at [169, 200] on div "Excellent Good Average Fair Poor" at bounding box center [175, 206] width 35 height 143
click at [165, 213] on label "Average" at bounding box center [175, 206] width 35 height 25
click at [164, 204] on input "Average" at bounding box center [161, 199] width 6 height 10
radio input "true"
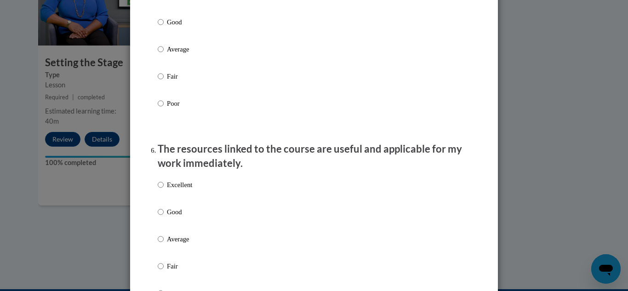
scroll to position [904, 0]
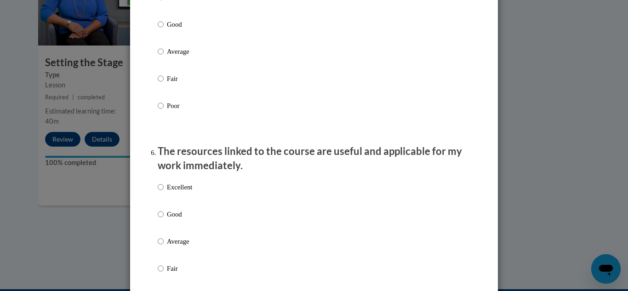
click at [168, 247] on p "Average" at bounding box center [179, 241] width 25 height 10
click at [164, 247] on input "Average" at bounding box center [161, 241] width 6 height 10
radio input "true"
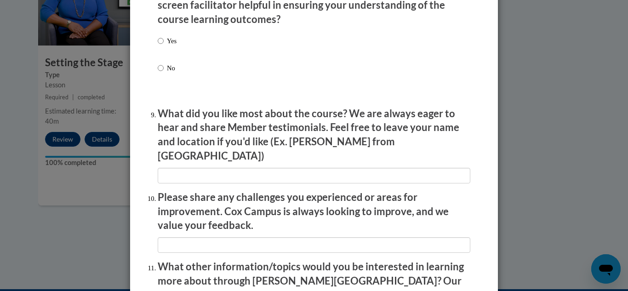
scroll to position [1620, 0]
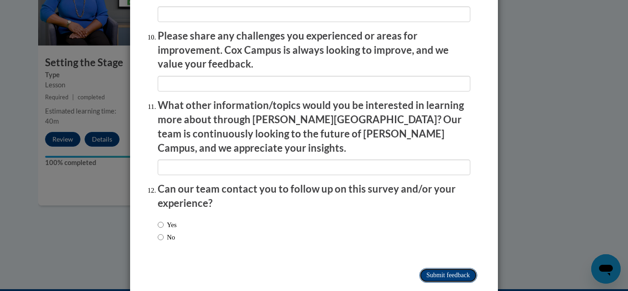
click at [440, 268] on input "Submit feedback" at bounding box center [449, 275] width 58 height 15
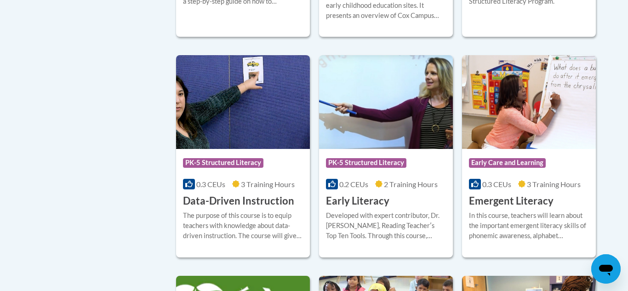
scroll to position [950, 0]
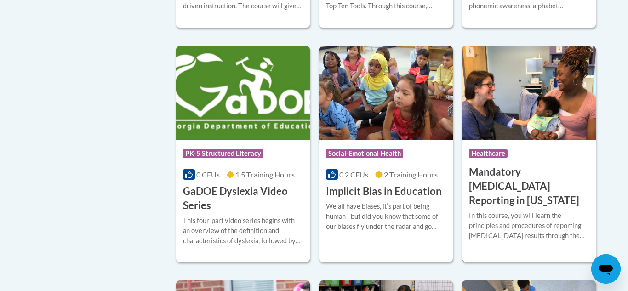
click at [546, 105] on img at bounding box center [529, 93] width 134 height 94
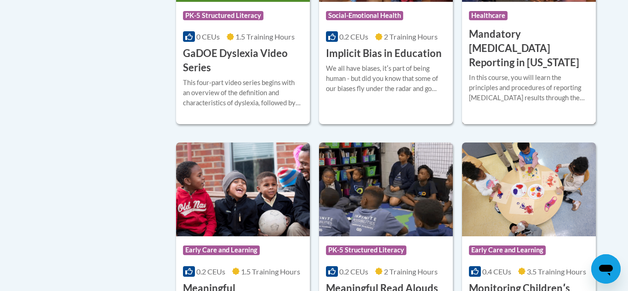
scroll to position [1404, 0]
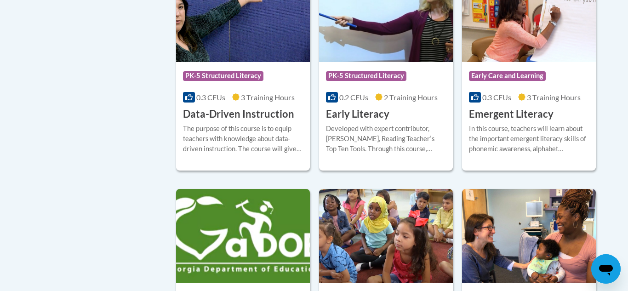
scroll to position [1032, 0]
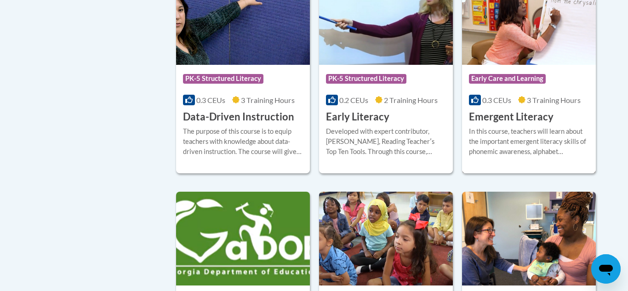
click at [488, 124] on h3 "Emergent Literacy" at bounding box center [511, 117] width 85 height 14
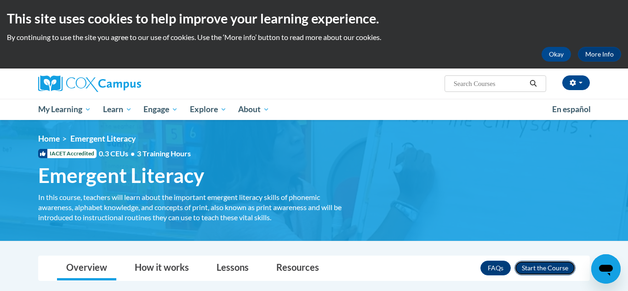
click at [518, 269] on button "Enroll" at bounding box center [545, 268] width 61 height 15
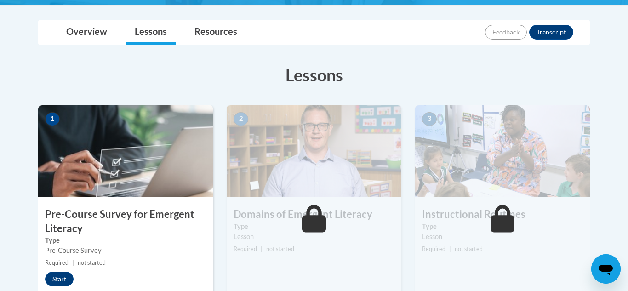
scroll to position [208, 0]
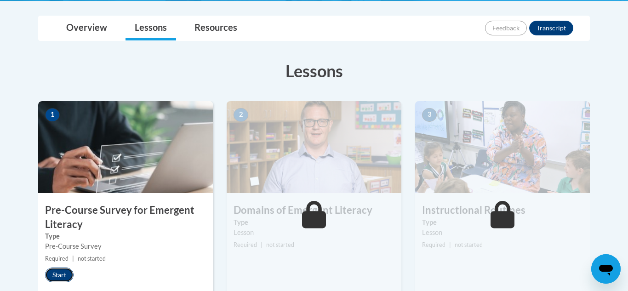
click at [51, 272] on button "Start" at bounding box center [59, 275] width 29 height 15
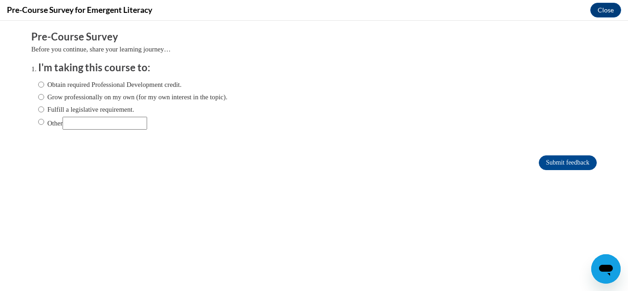
scroll to position [0, 0]
click at [52, 92] on label "Grow professionally on my own (for my own interest in the topic)." at bounding box center [133, 97] width 190 height 10
click at [44, 92] on input "Grow professionally on my own (for my own interest in the topic)." at bounding box center [41, 97] width 6 height 10
radio input "true"
click at [553, 165] on input "Submit feedback" at bounding box center [568, 162] width 58 height 15
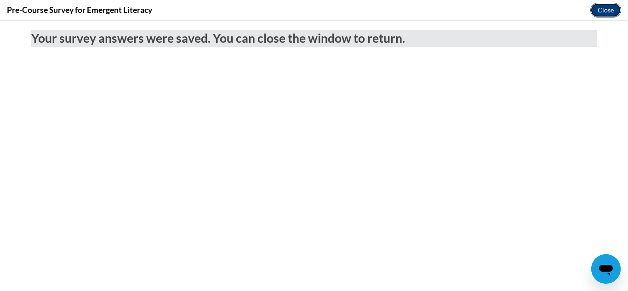
click at [598, 12] on button "Close" at bounding box center [606, 10] width 31 height 15
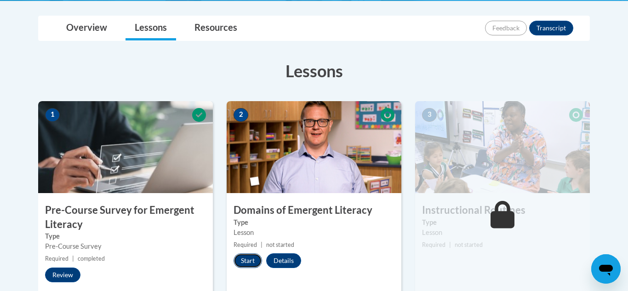
click at [242, 257] on button "Start" at bounding box center [248, 260] width 29 height 15
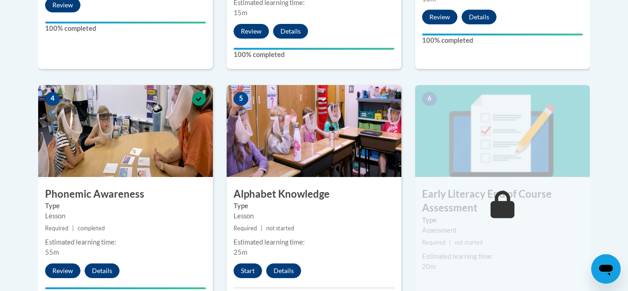
scroll to position [639, 0]
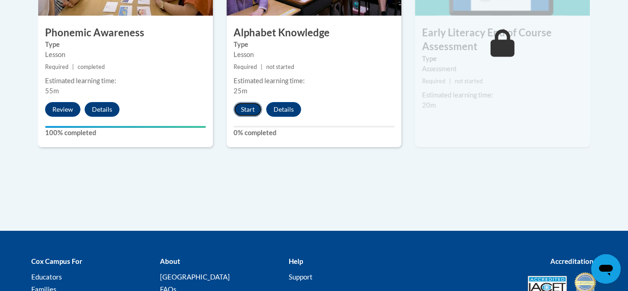
click at [243, 107] on button "Start" at bounding box center [248, 109] width 29 height 15
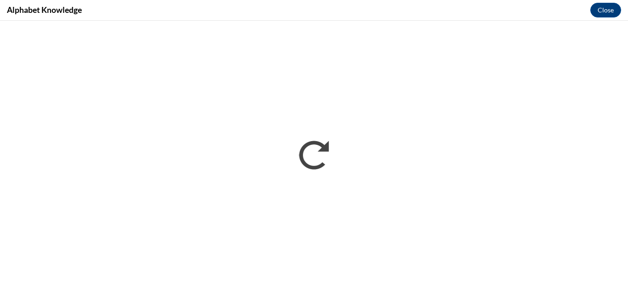
scroll to position [0, 0]
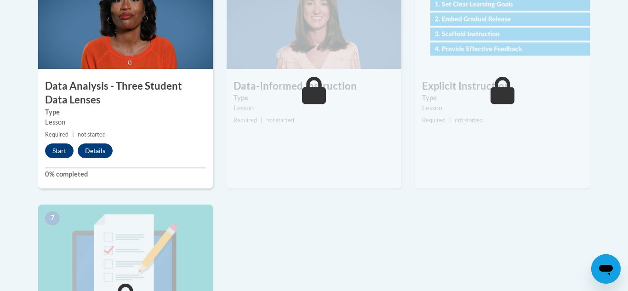
scroll to position [561, 0]
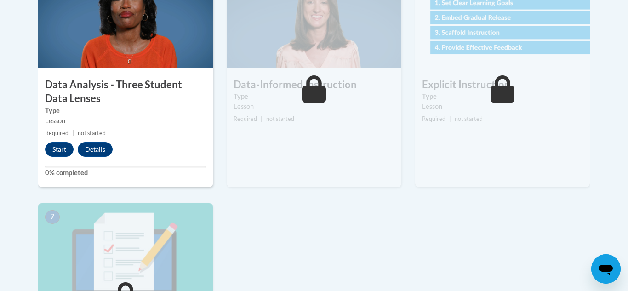
click at [324, 182] on div "5 Data-Informed Instruction Type Lesson Required | not started Start Details Fe…" at bounding box center [314, 82] width 175 height 212
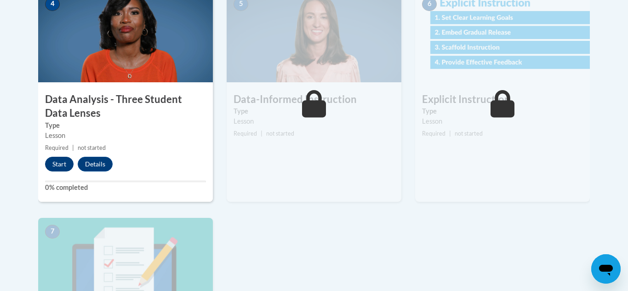
scroll to position [547, 0]
click at [57, 164] on button "Start" at bounding box center [59, 163] width 29 height 15
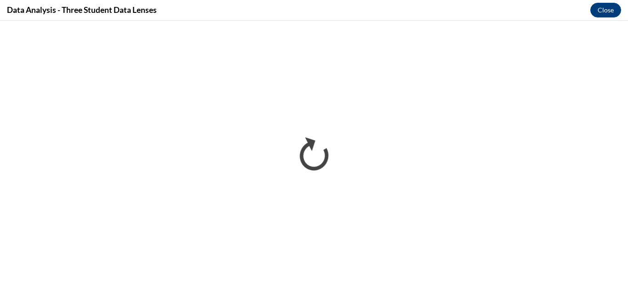
scroll to position [0, 0]
